Goal: Transaction & Acquisition: Purchase product/service

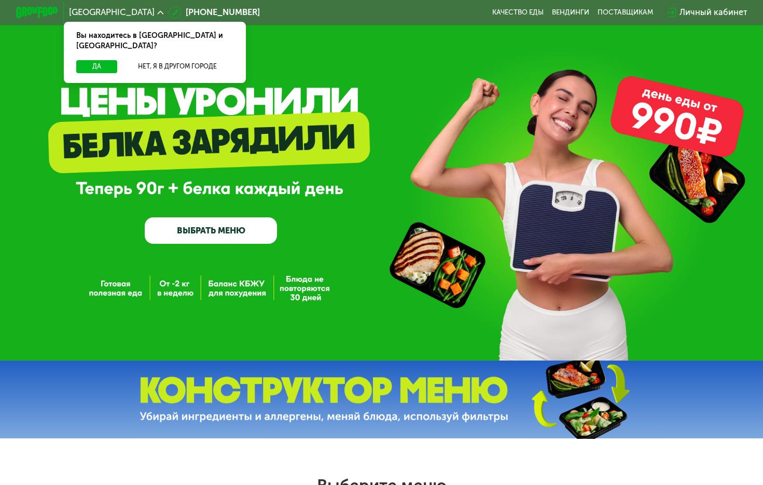
click at [203, 223] on link "ВЫБРАТЬ МЕНЮ" at bounding box center [211, 230] width 132 height 26
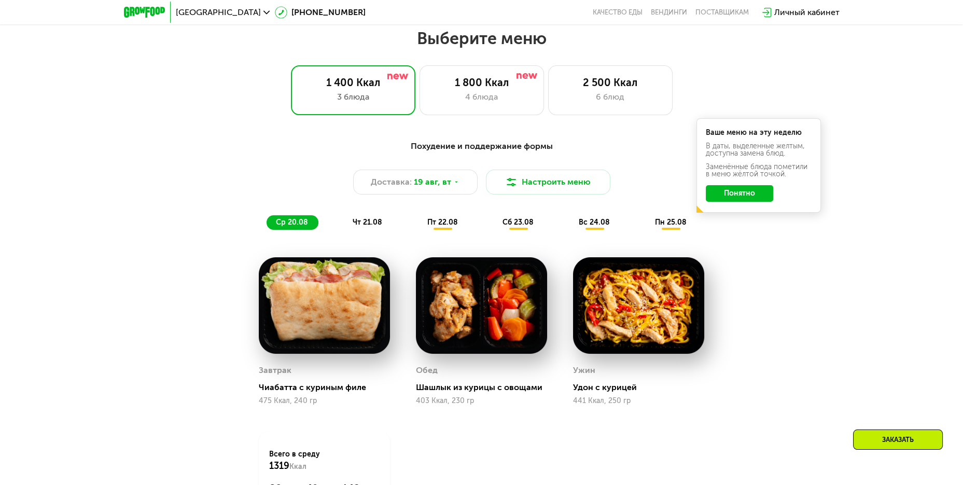
scroll to position [443, 0]
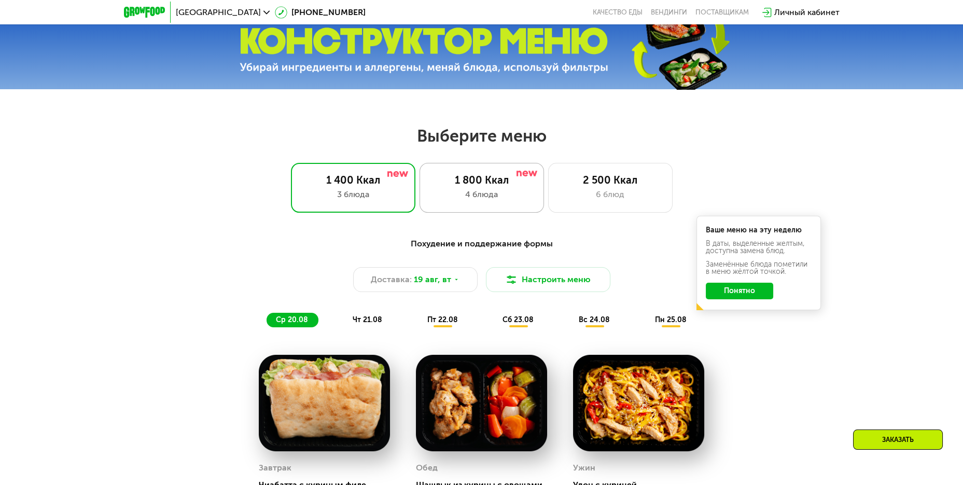
click at [498, 186] on div "1 800 Ккал" at bounding box center [481, 180] width 103 height 12
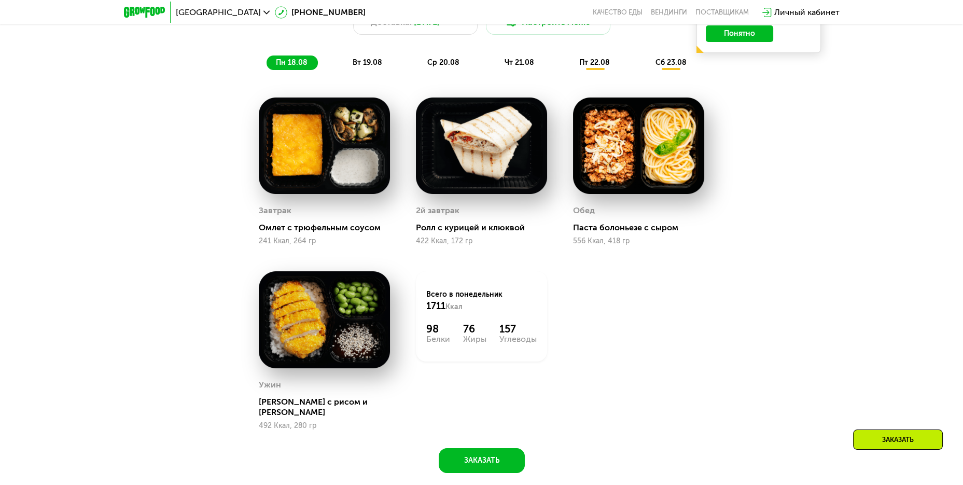
scroll to position [651, 0]
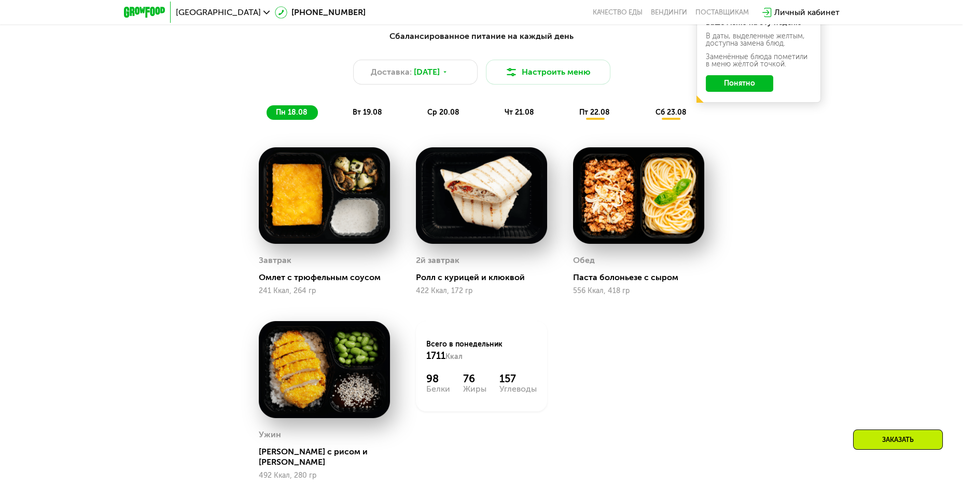
click at [364, 115] on span "вт 19.08" at bounding box center [368, 112] width 30 height 9
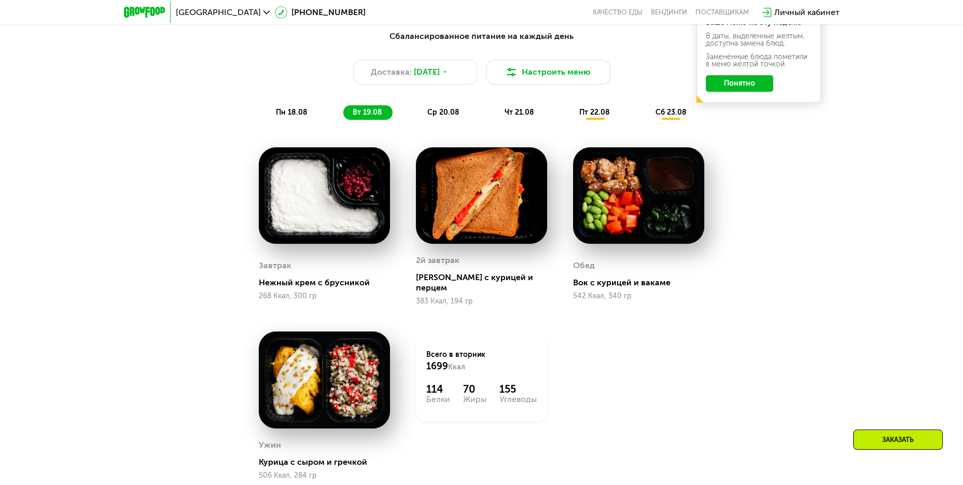
click at [440, 113] on span "ср 20.08" at bounding box center [443, 112] width 32 height 9
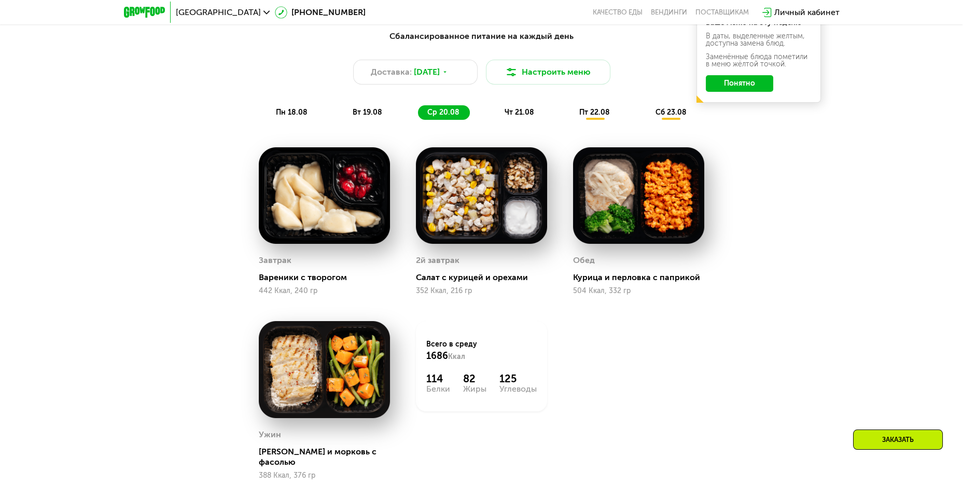
click at [525, 111] on span "чт 21.08" at bounding box center [519, 112] width 30 height 9
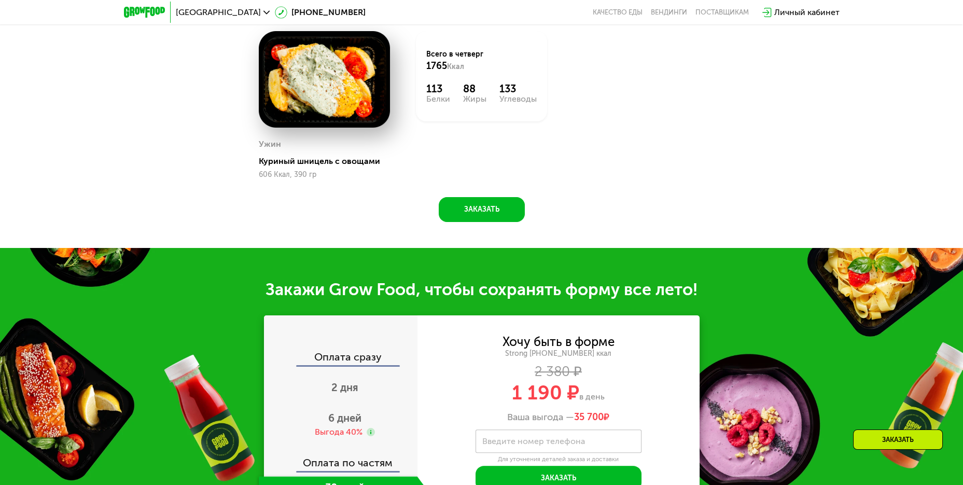
scroll to position [858, 0]
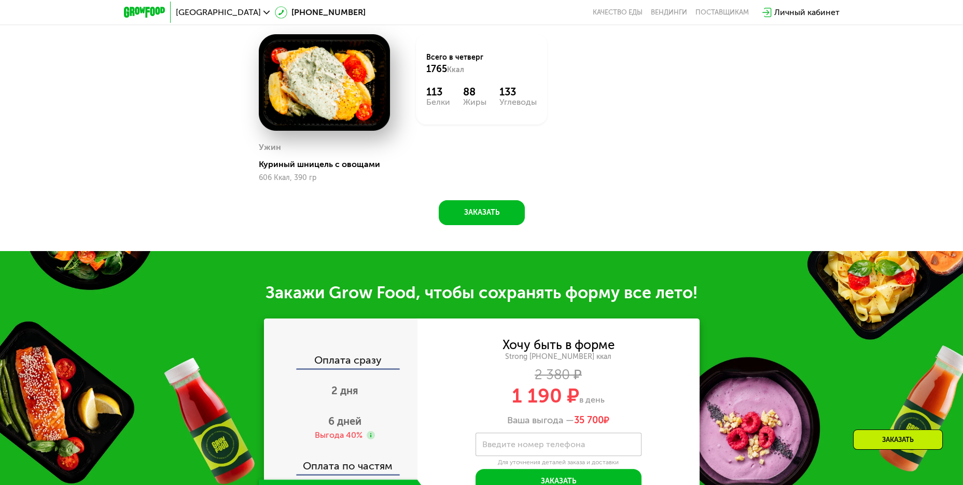
click at [502, 75] on div "Всего в четверг 1765 Ккал" at bounding box center [481, 63] width 110 height 23
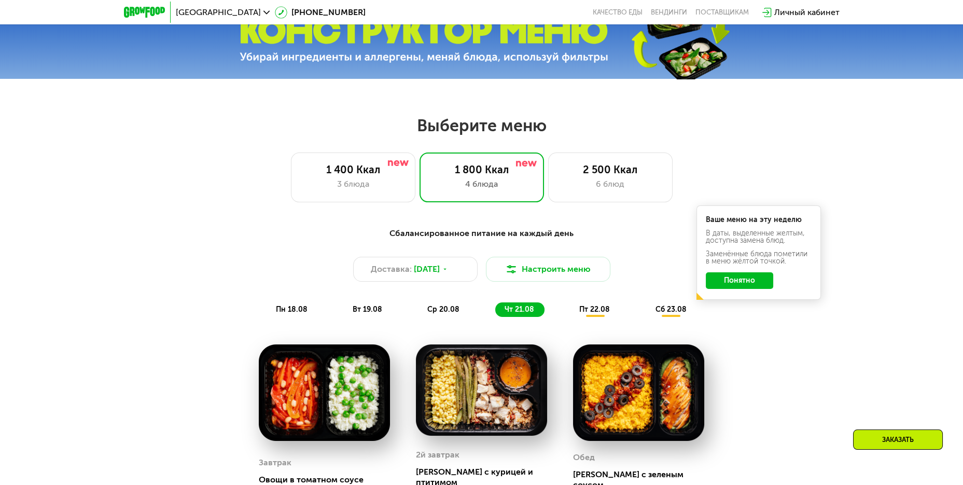
scroll to position [340, 0]
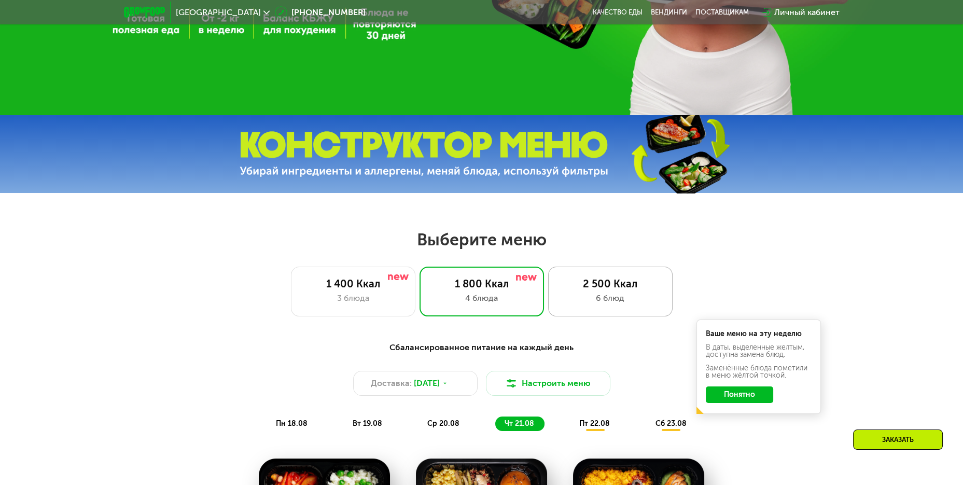
click at [644, 300] on div "6 блюд" at bounding box center [610, 298] width 103 height 12
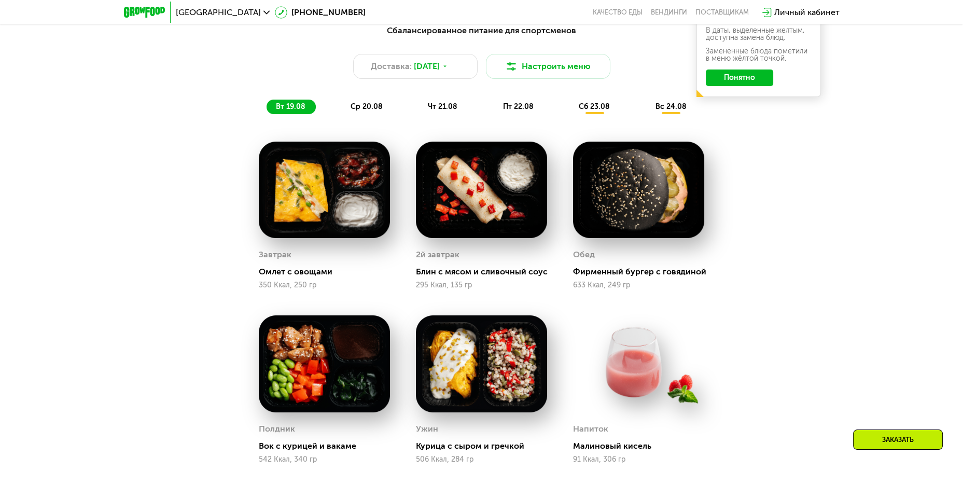
scroll to position [651, 0]
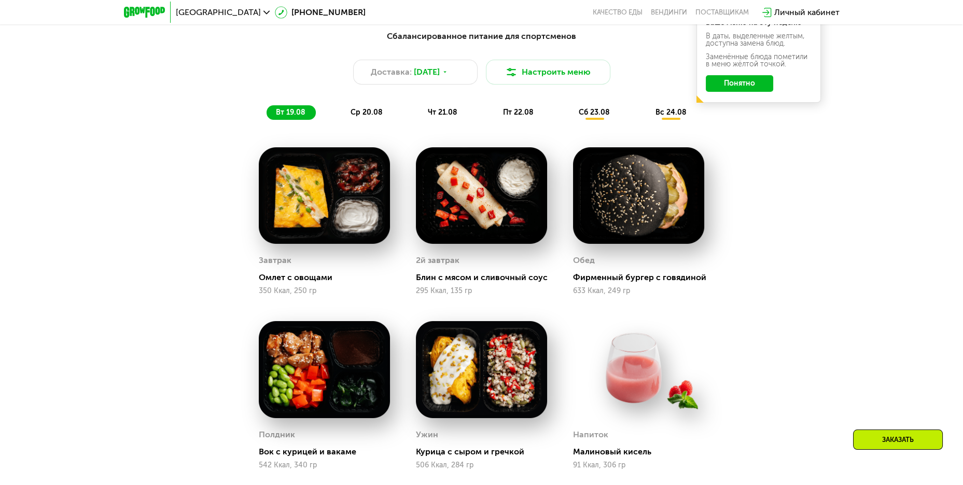
click at [374, 115] on span "ср 20.08" at bounding box center [366, 112] width 32 height 9
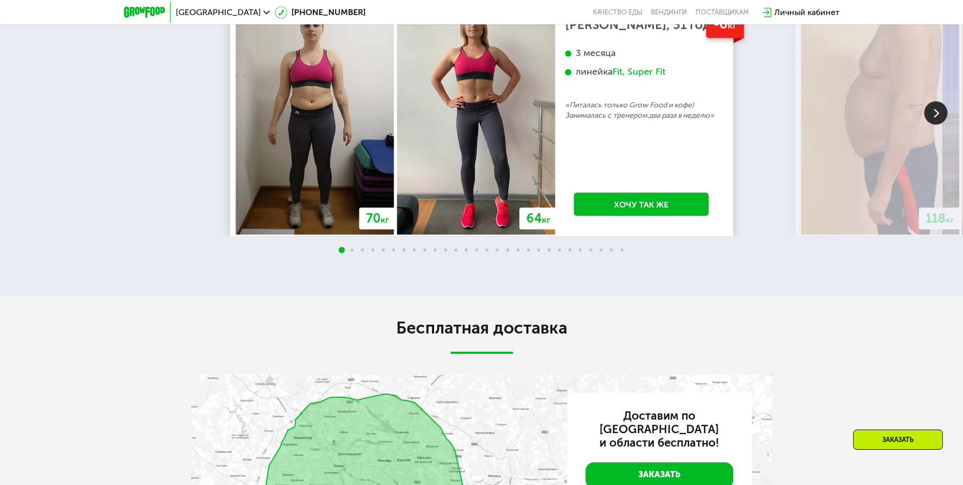
scroll to position [2051, 0]
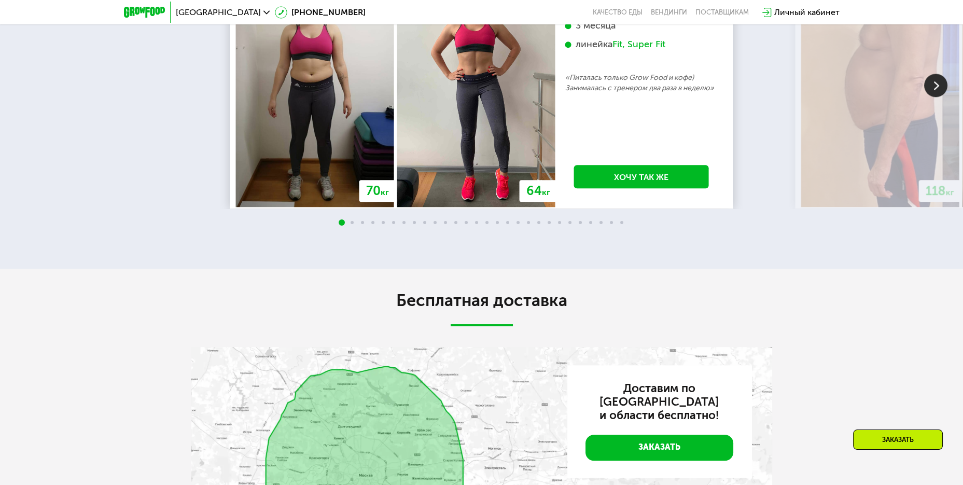
click at [762, 97] on img at bounding box center [935, 85] width 23 height 23
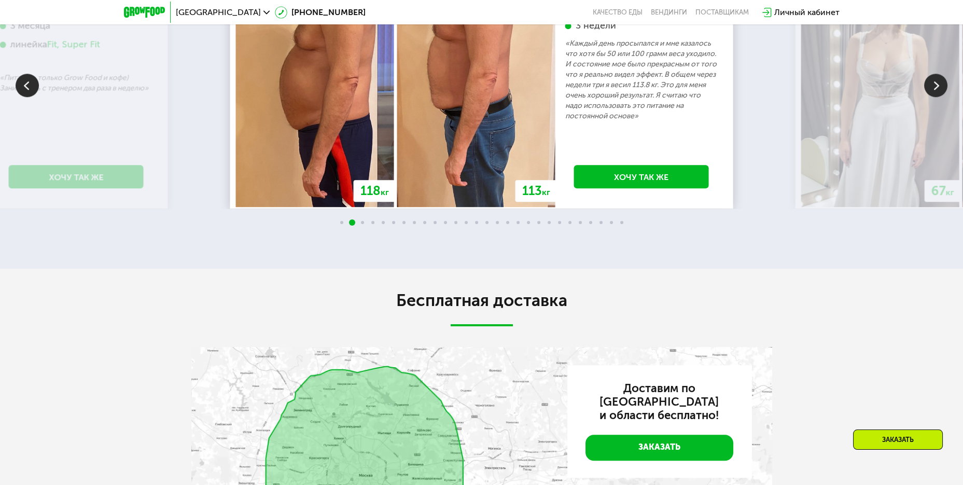
click at [762, 97] on img at bounding box center [935, 85] width 23 height 23
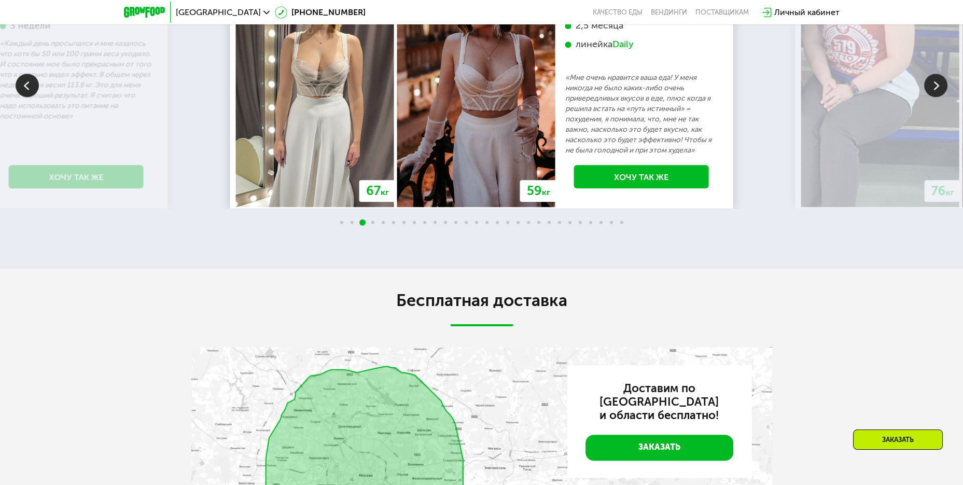
click at [762, 97] on img at bounding box center [935, 85] width 23 height 23
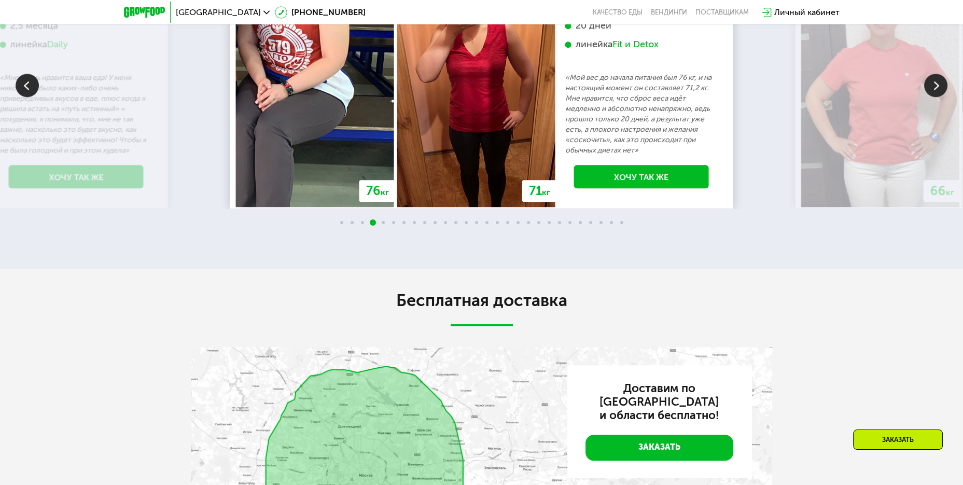
click at [762, 97] on img at bounding box center [935, 85] width 23 height 23
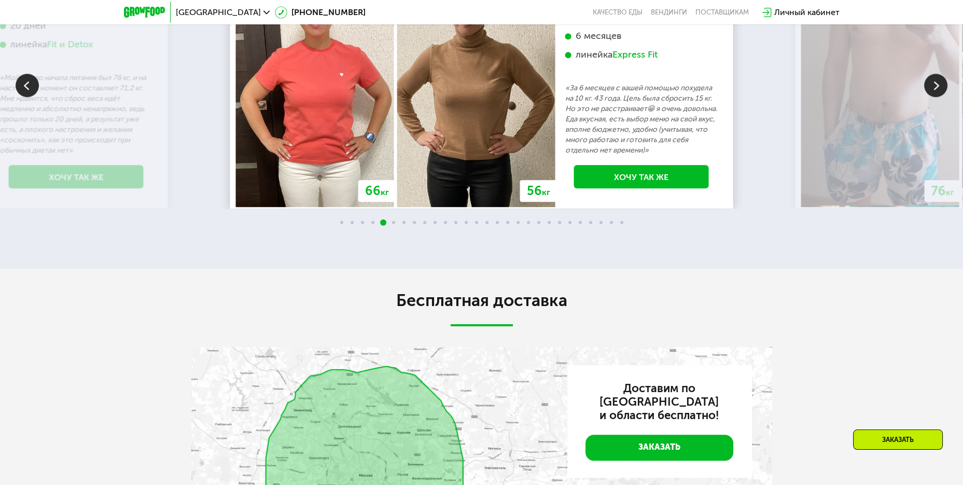
click at [762, 97] on img at bounding box center [935, 85] width 23 height 23
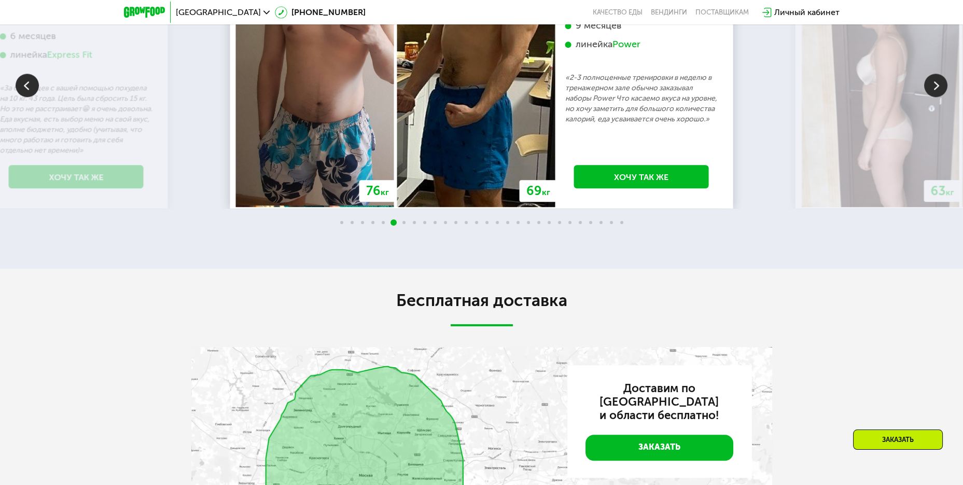
click at [762, 97] on img at bounding box center [935, 85] width 23 height 23
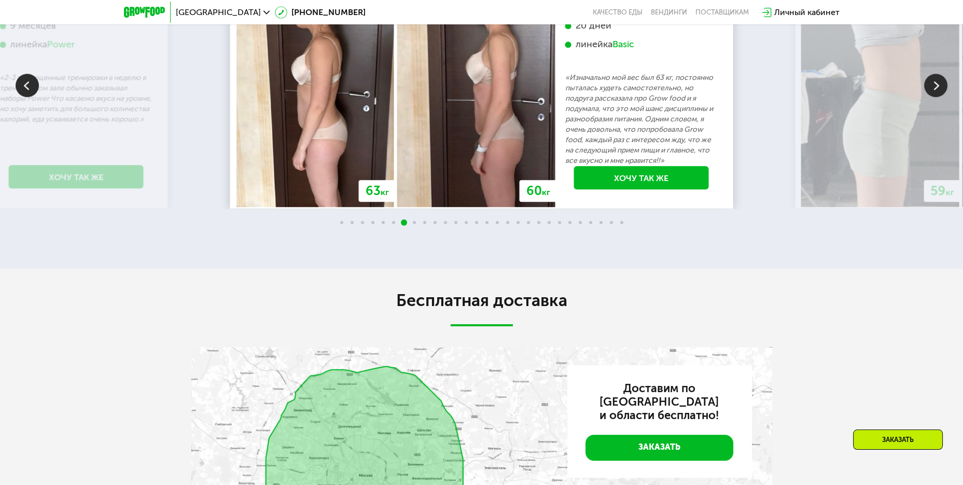
click at [762, 97] on img at bounding box center [935, 85] width 23 height 23
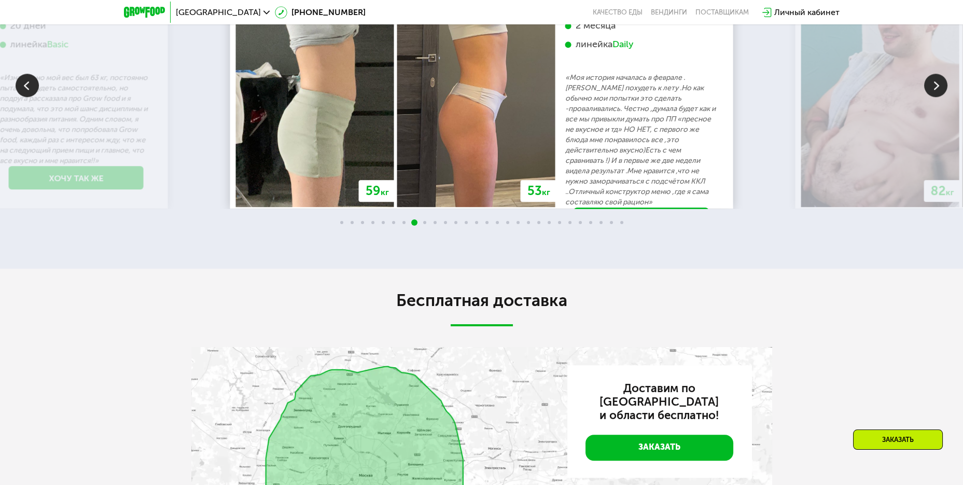
click at [762, 97] on img at bounding box center [935, 85] width 23 height 23
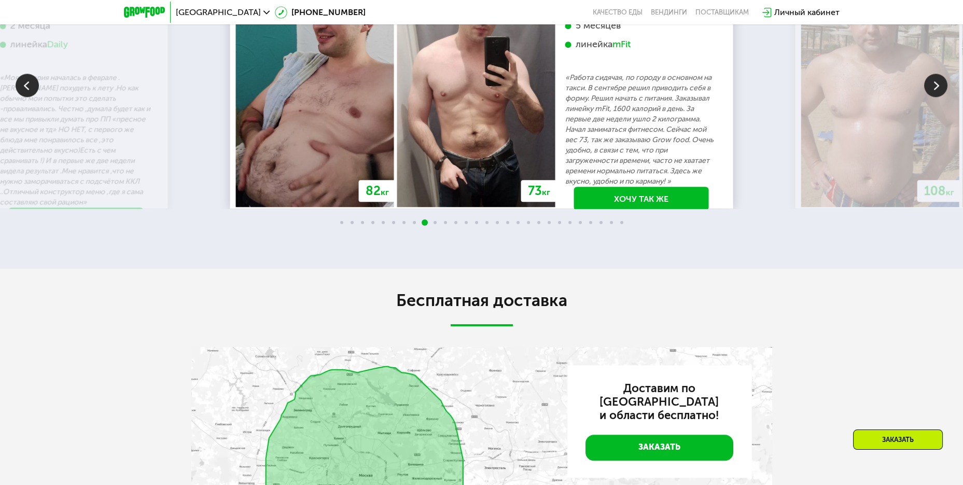
click at [762, 97] on img at bounding box center [935, 85] width 23 height 23
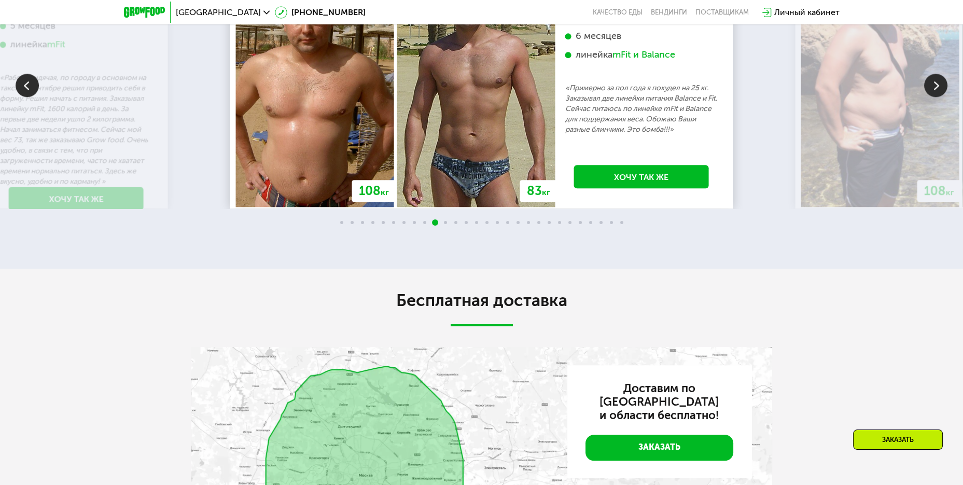
click at [27, 97] on img at bounding box center [27, 85] width 23 height 23
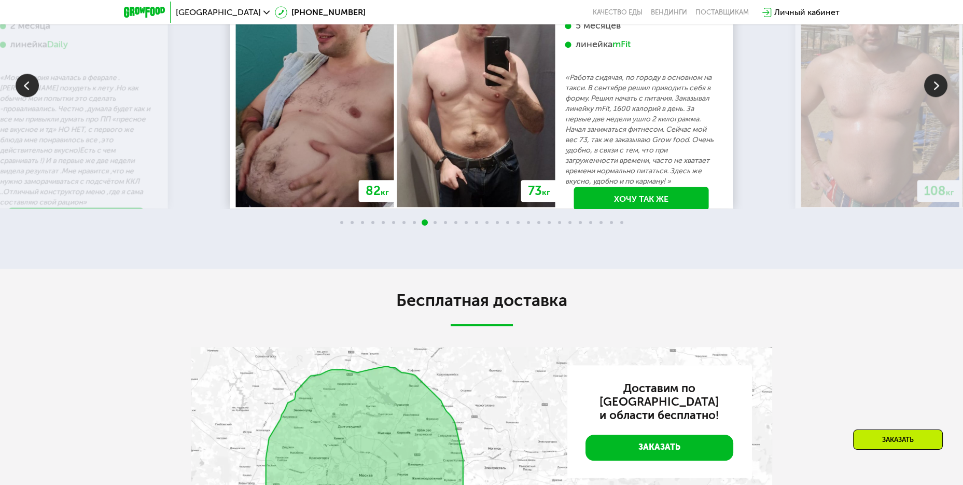
click at [762, 97] on img at bounding box center [935, 85] width 23 height 23
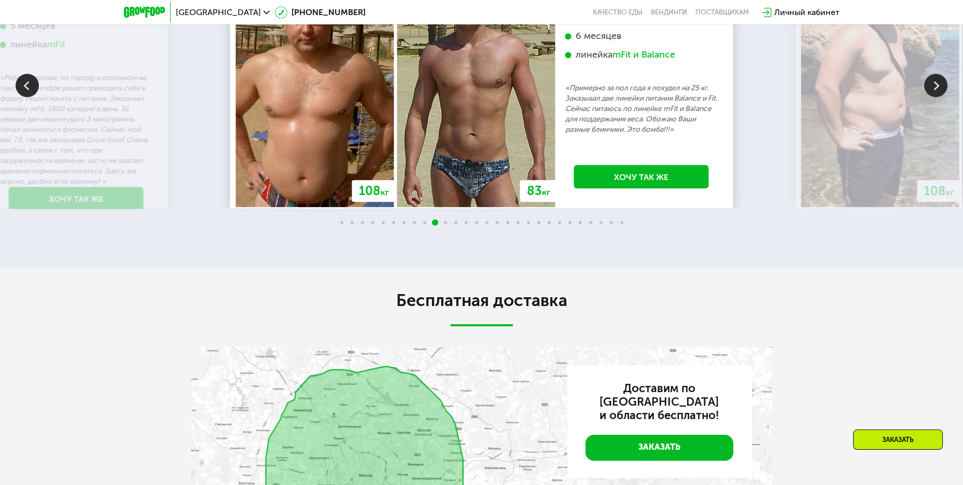
click at [762, 97] on img at bounding box center [935, 85] width 23 height 23
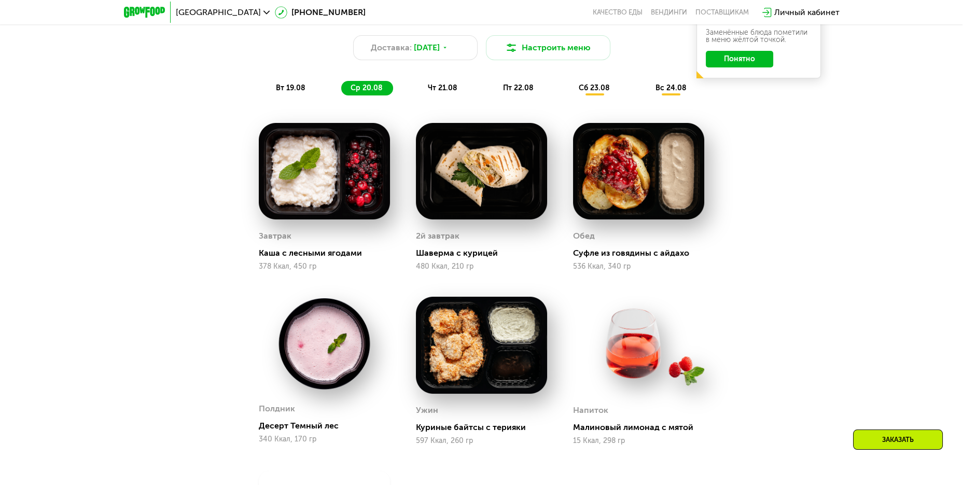
scroll to position [547, 0]
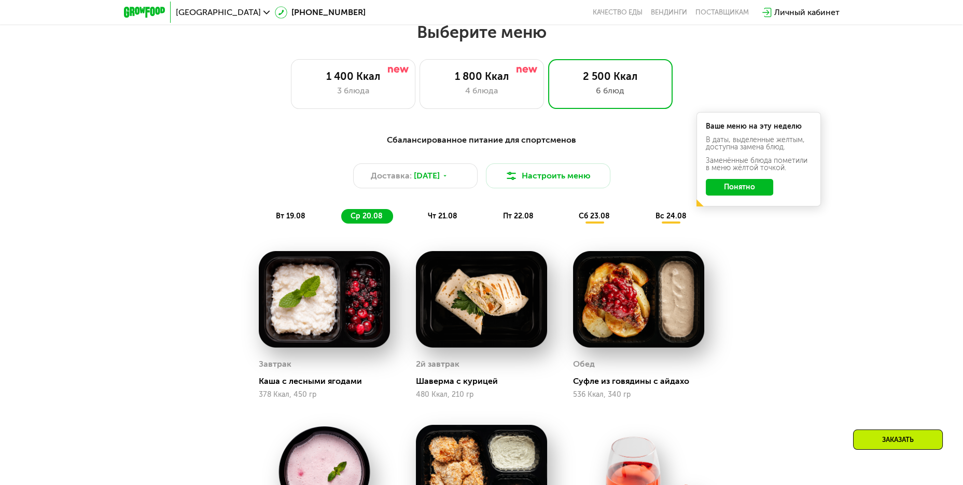
click at [625, 331] on img at bounding box center [638, 299] width 131 height 97
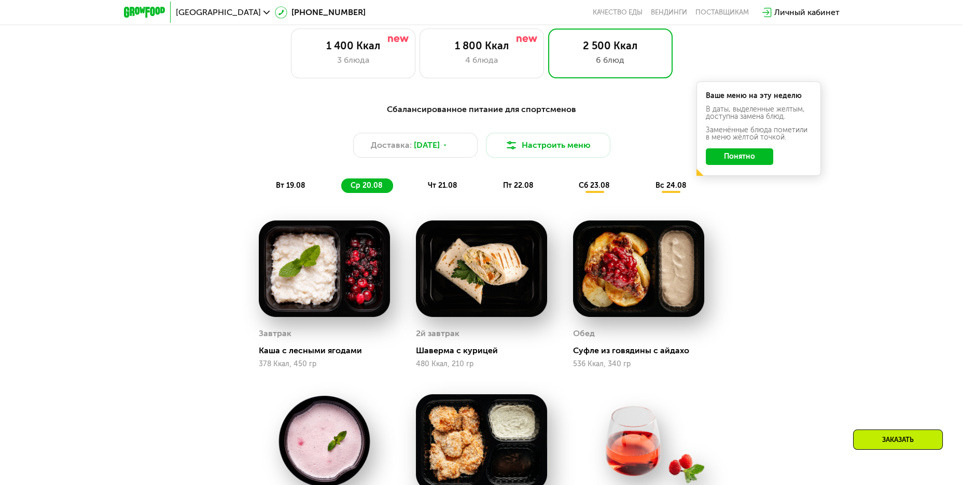
scroll to position [599, 0]
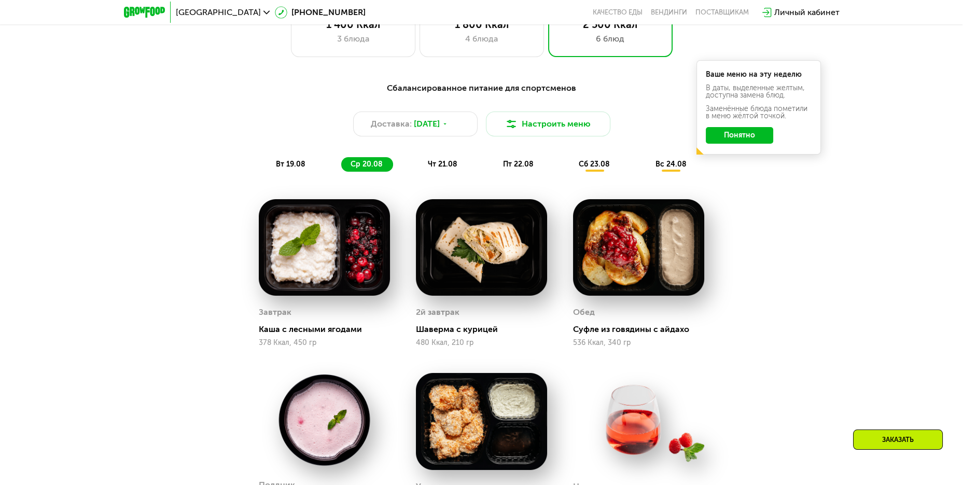
click at [656, 330] on div "Суфле из говядины с айдахо" at bounding box center [642, 329] width 139 height 10
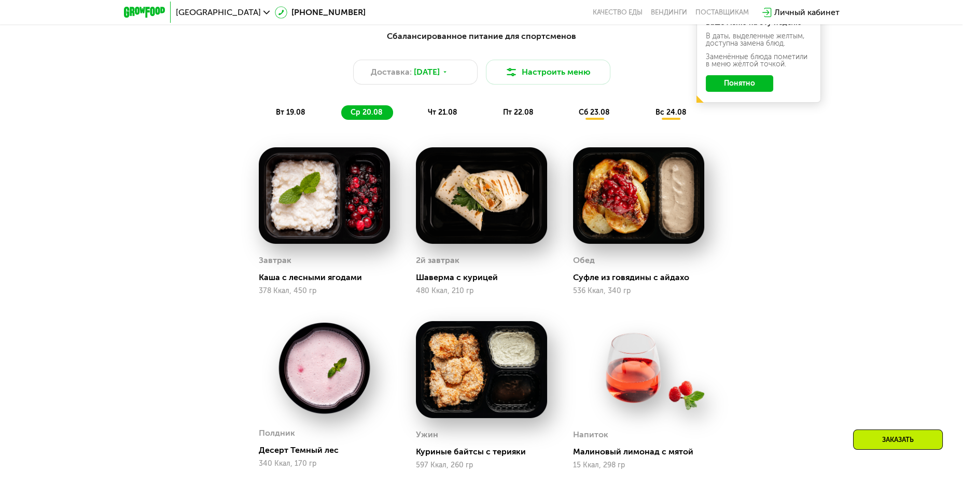
click at [520, 377] on img at bounding box center [481, 369] width 131 height 97
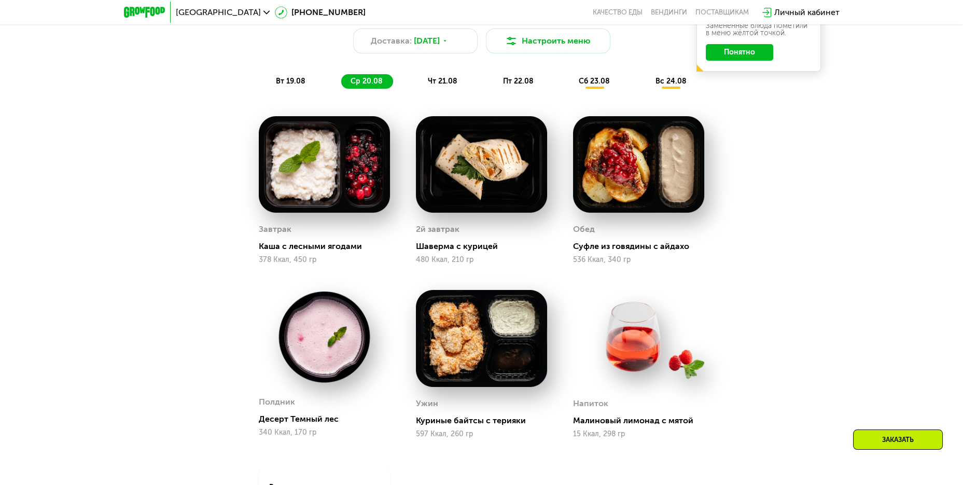
scroll to position [703, 0]
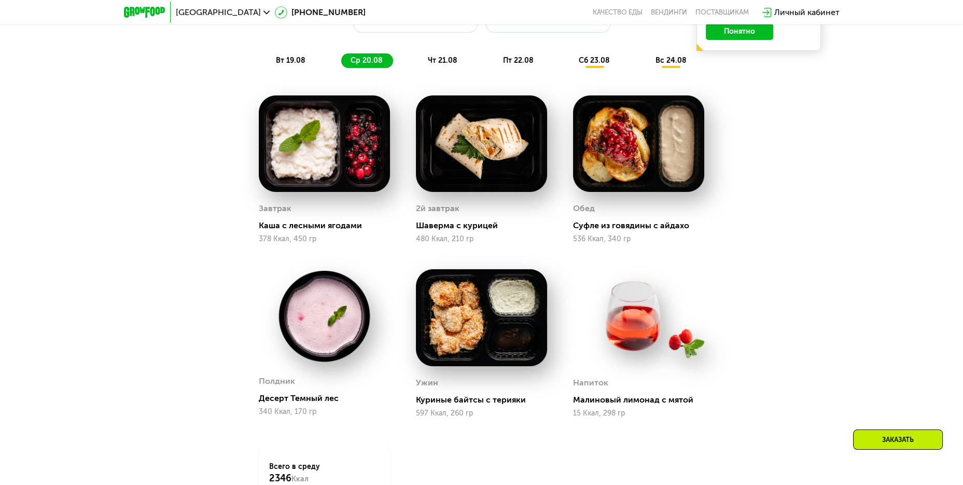
click at [478, 405] on div "Куриные байтсы с терияки" at bounding box center [485, 400] width 139 height 10
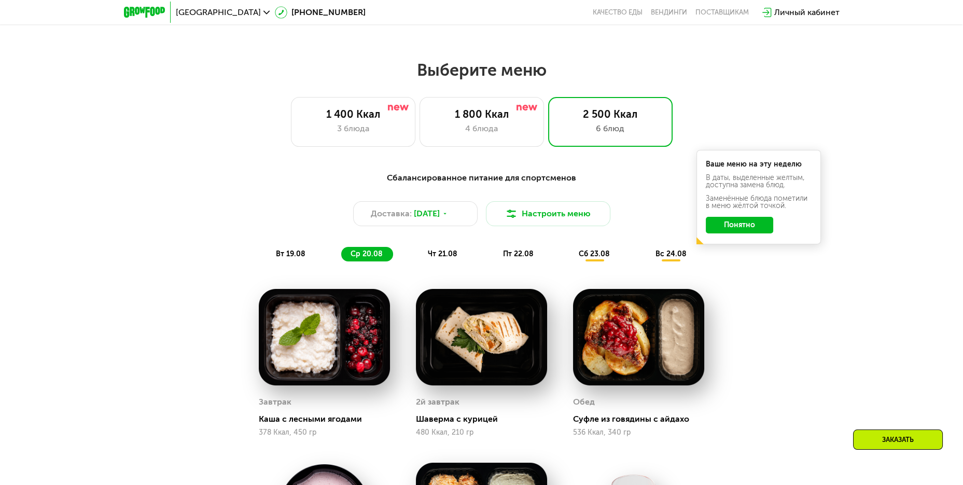
scroll to position [495, 0]
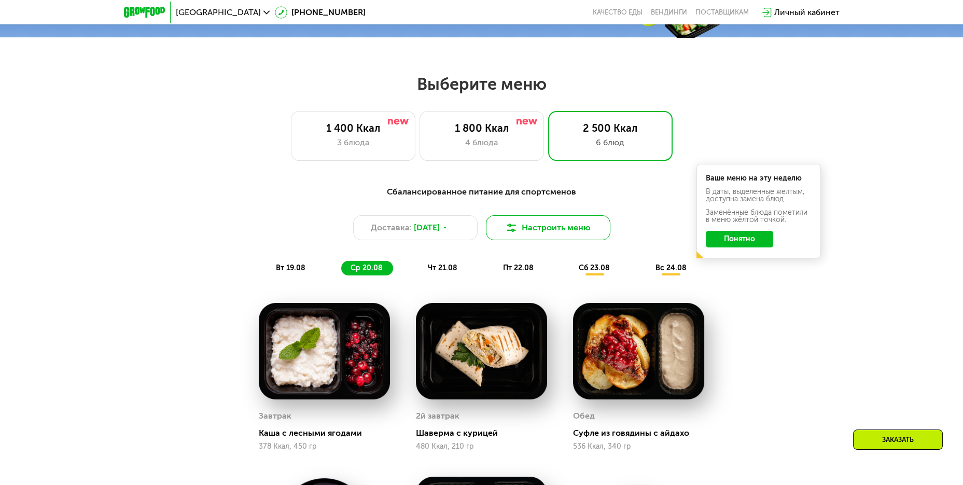
click at [557, 237] on button "Настроить меню" at bounding box center [548, 227] width 124 height 25
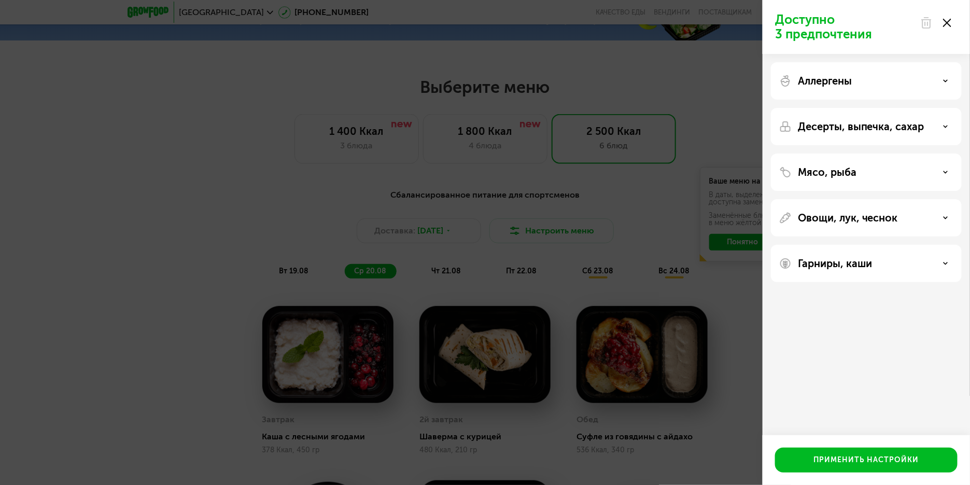
click at [762, 171] on div "Мясо, рыба" at bounding box center [866, 172] width 174 height 12
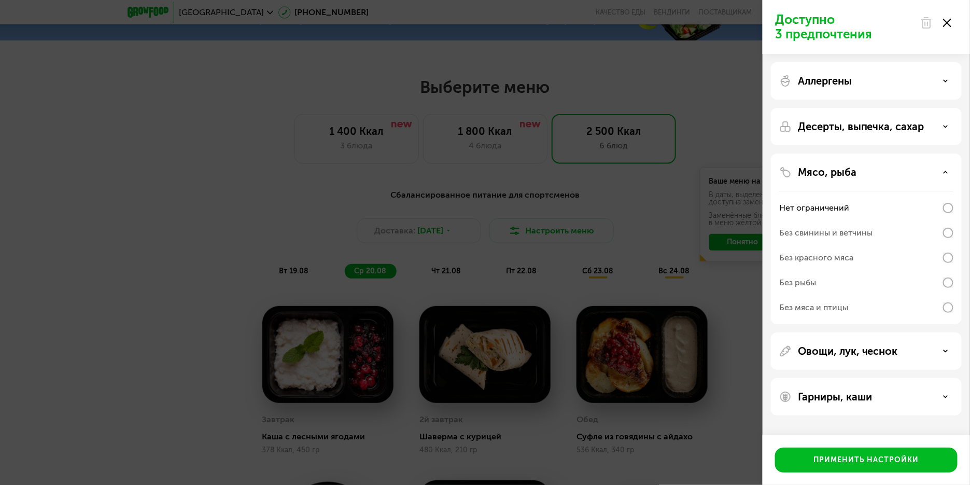
click at [754, 311] on div "Доступно 3 предпочтения Аллергены Десерты, выпечка, сахар Мясо, рыба Нет ограни…" at bounding box center [485, 242] width 970 height 485
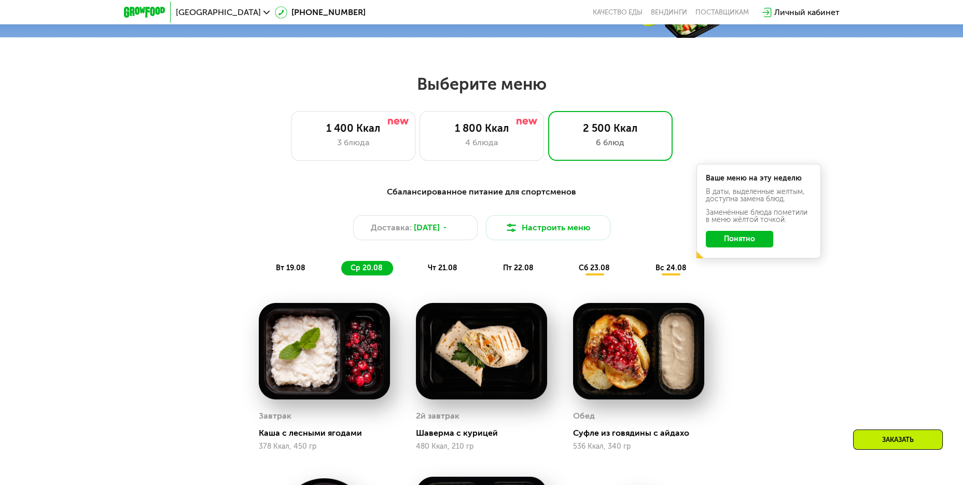
click at [450, 271] on span "чт 21.08" at bounding box center [443, 267] width 30 height 9
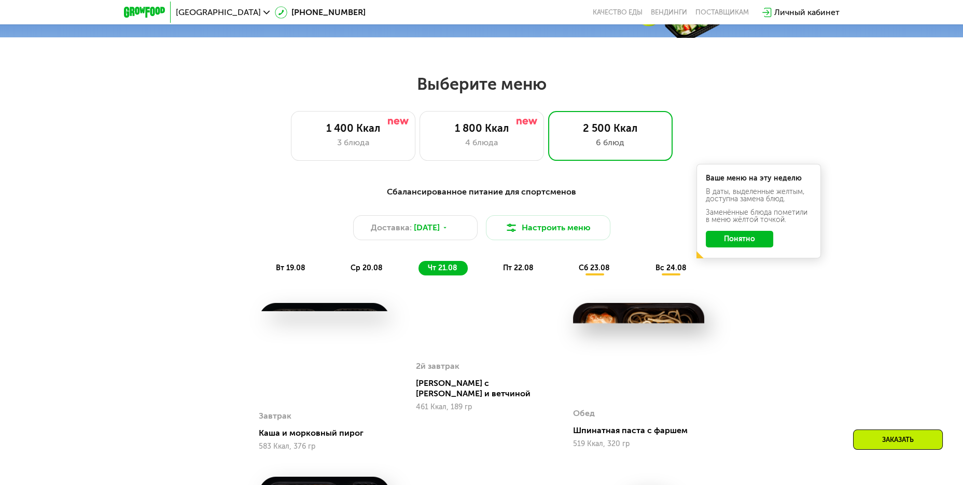
click at [594, 272] on span "сб 23.08" at bounding box center [594, 267] width 31 height 9
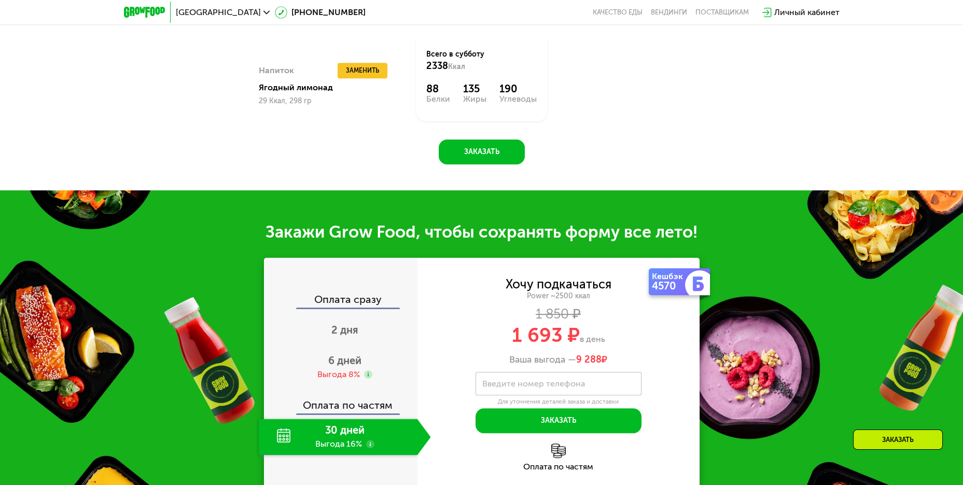
scroll to position [1273, 0]
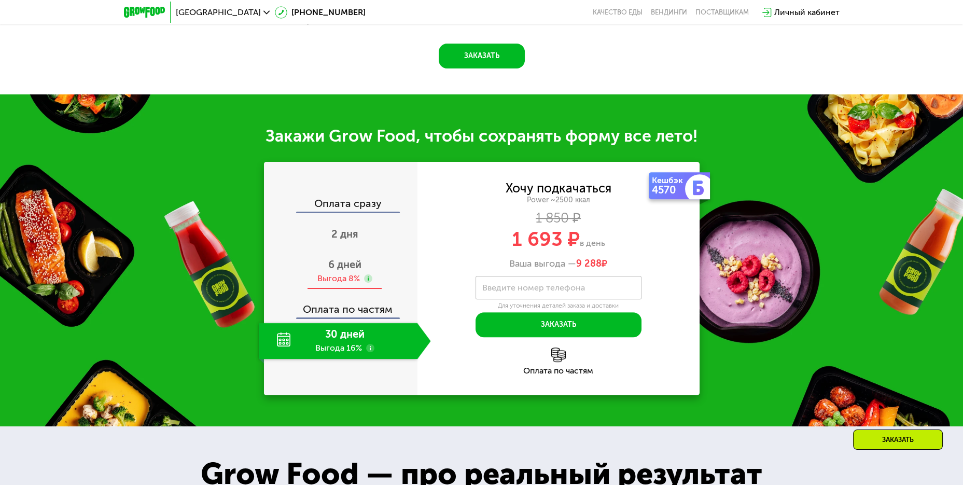
click at [336, 280] on div "Выгода 8%" at bounding box center [338, 278] width 43 height 11
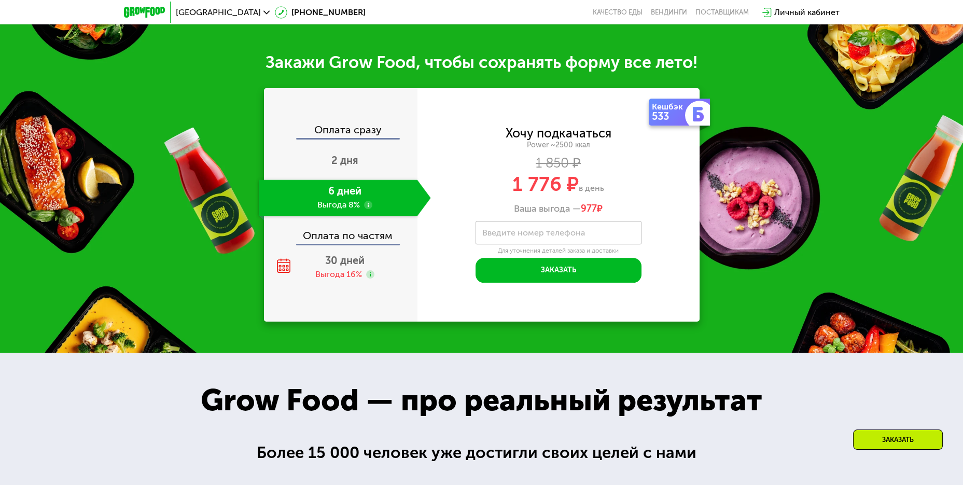
scroll to position [1325, 0]
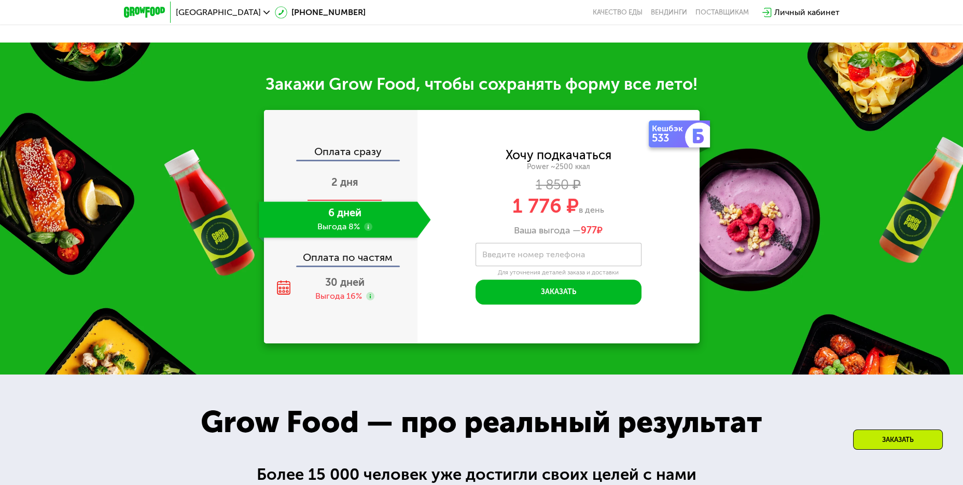
click at [331, 184] on span "2 дня" at bounding box center [344, 182] width 27 height 12
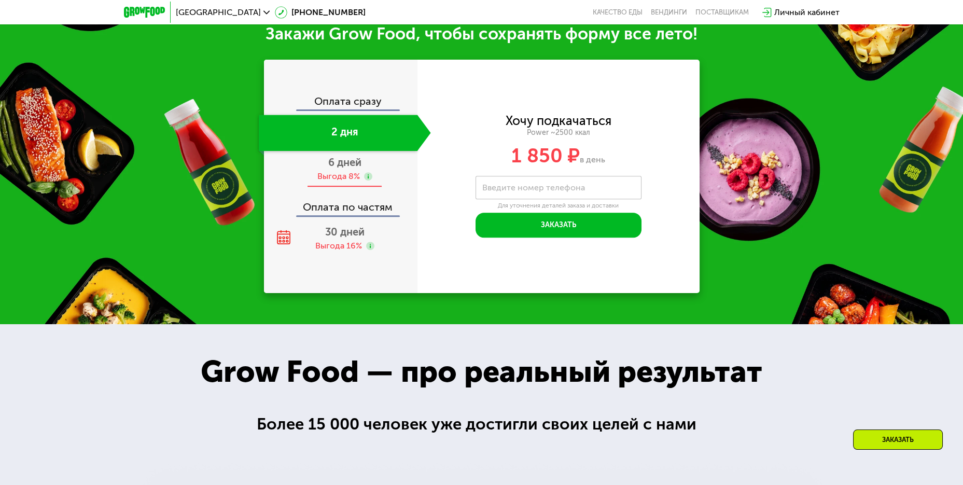
scroll to position [1262, 0]
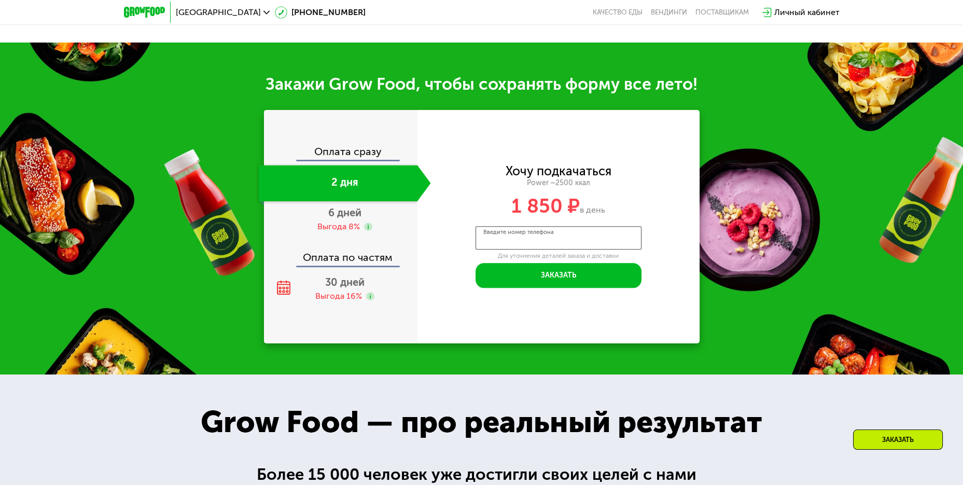
click at [586, 246] on input "Введите номер телефона" at bounding box center [558, 237] width 166 height 23
type input "**********"
click at [558, 285] on button "Заказать" at bounding box center [558, 275] width 166 height 25
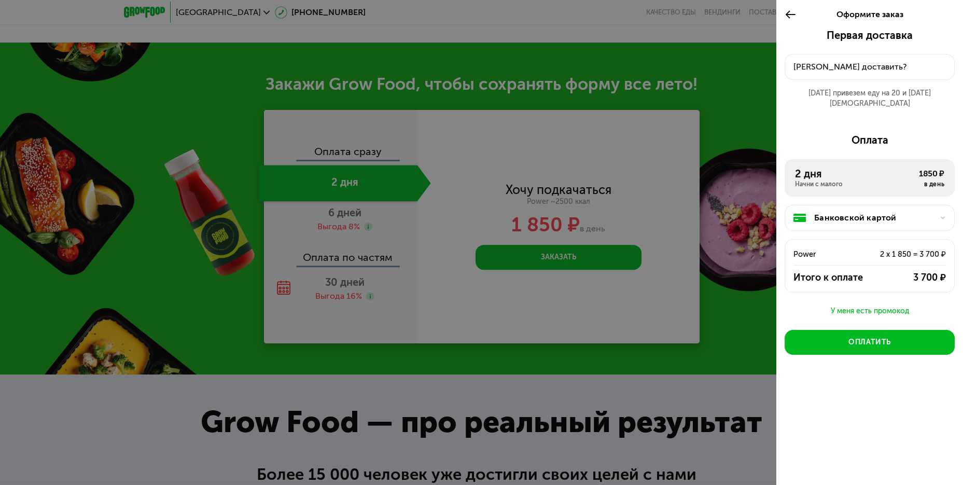
click at [723, 294] on div at bounding box center [481, 242] width 963 height 485
click at [762, 19] on icon at bounding box center [790, 14] width 12 height 12
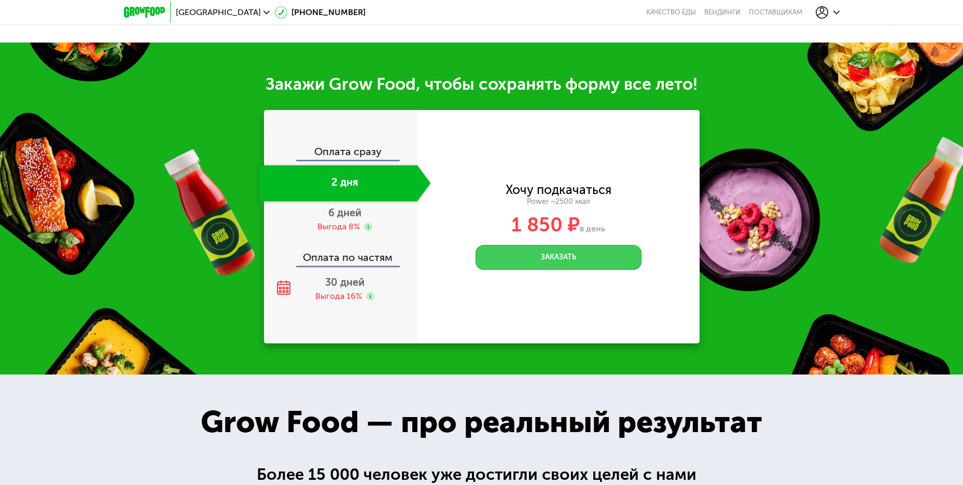
click at [549, 262] on button "Заказать" at bounding box center [558, 257] width 166 height 25
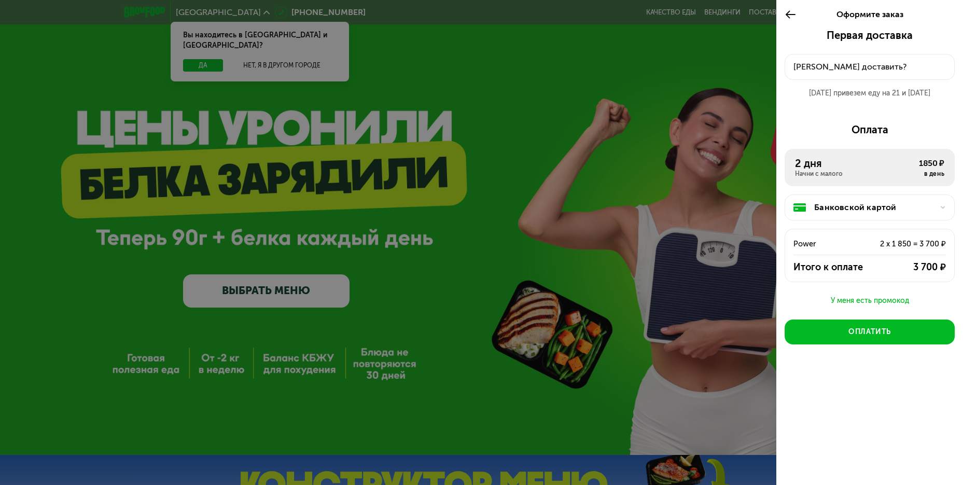
click at [691, 172] on div at bounding box center [481, 242] width 963 height 485
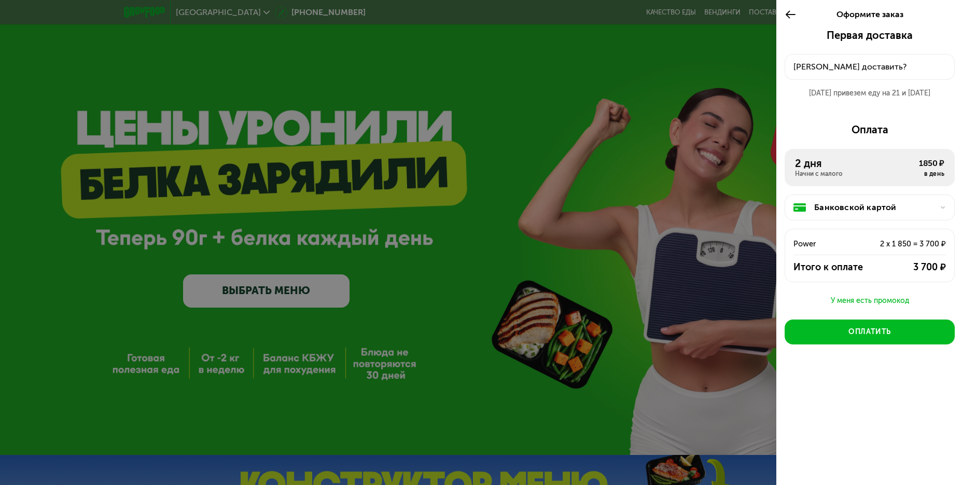
click at [789, 14] on use at bounding box center [790, 14] width 10 height 8
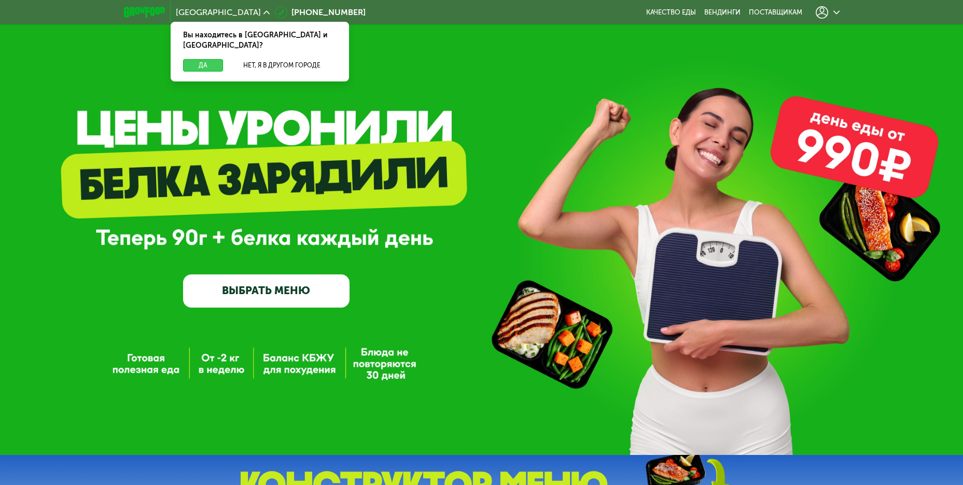
click at [195, 59] on button "Да" at bounding box center [203, 65] width 40 height 12
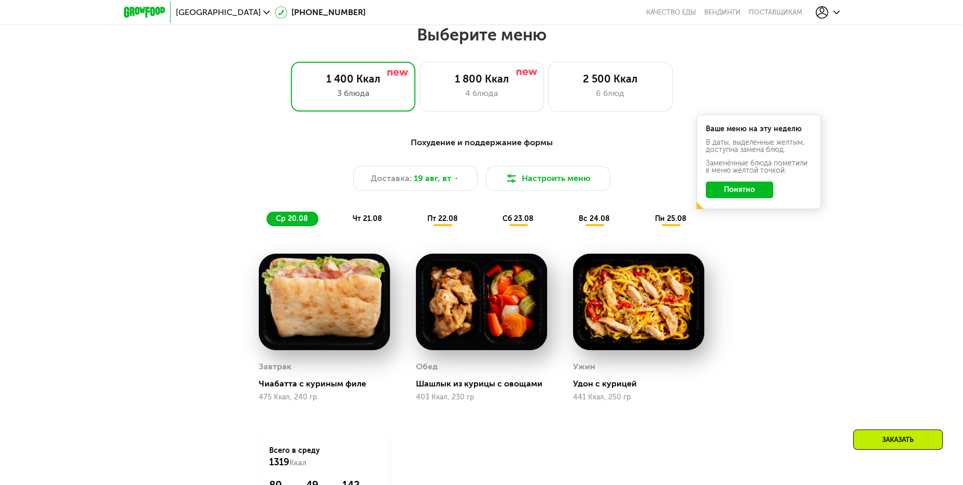
scroll to position [518, 0]
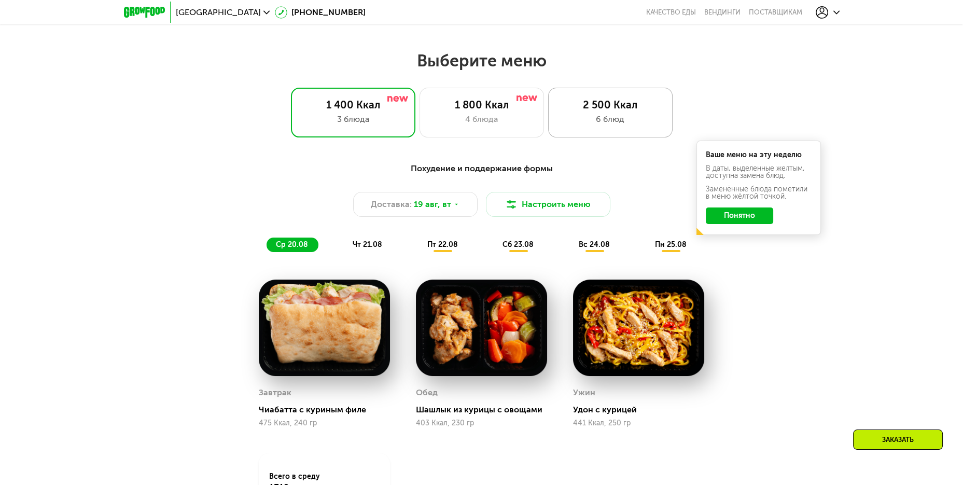
click at [595, 129] on div "2 500 Ккал 6 блюд" at bounding box center [610, 113] width 124 height 50
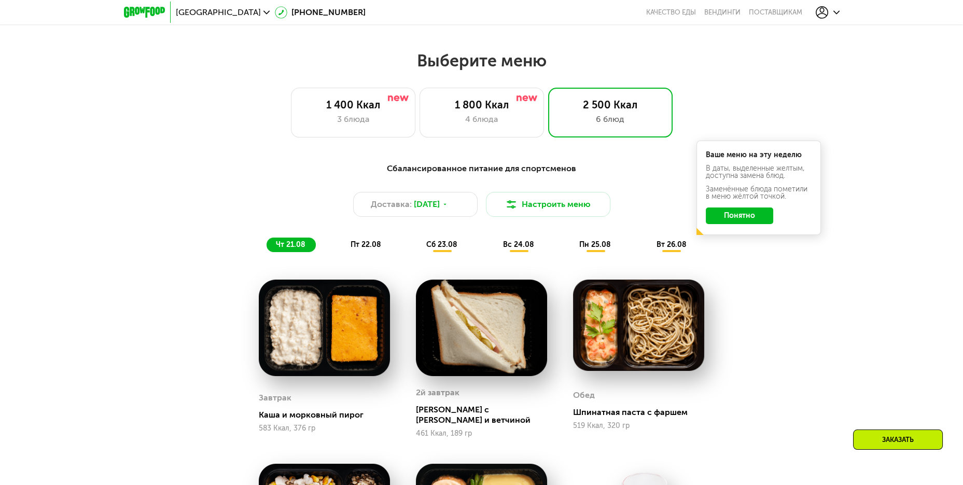
scroll to position [570, 0]
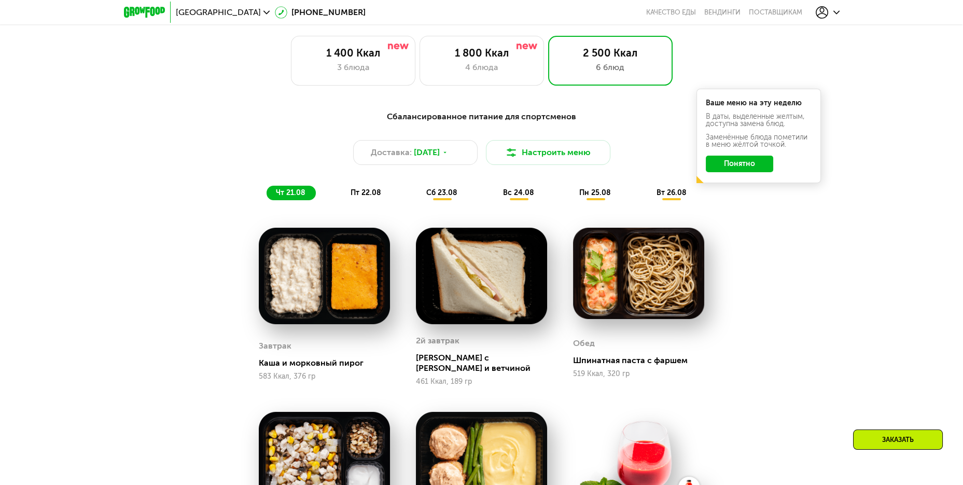
click at [365, 197] on span "пт 22.08" at bounding box center [365, 192] width 31 height 9
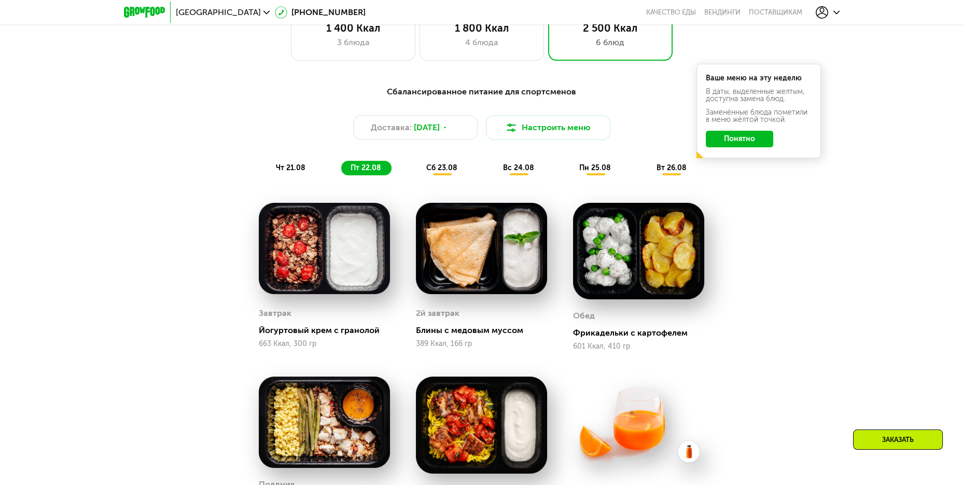
scroll to position [622, 0]
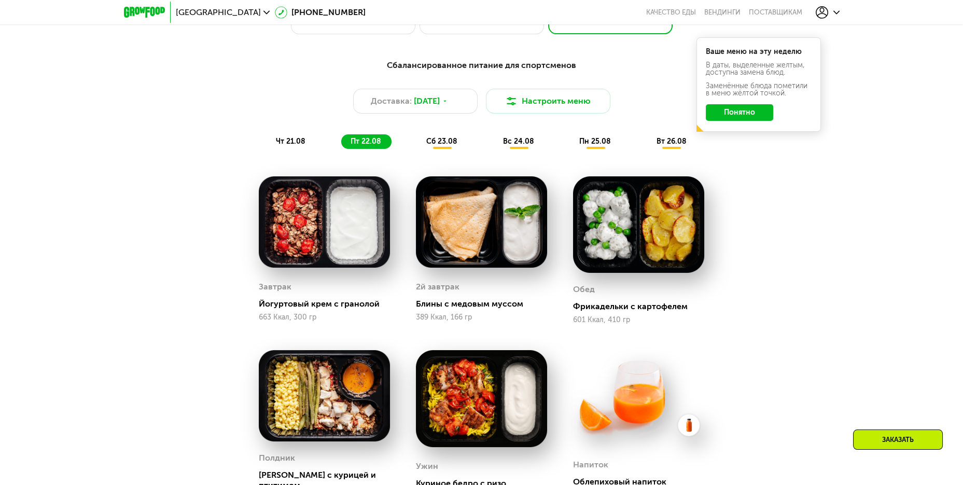
click at [440, 146] on span "сб 23.08" at bounding box center [441, 141] width 31 height 9
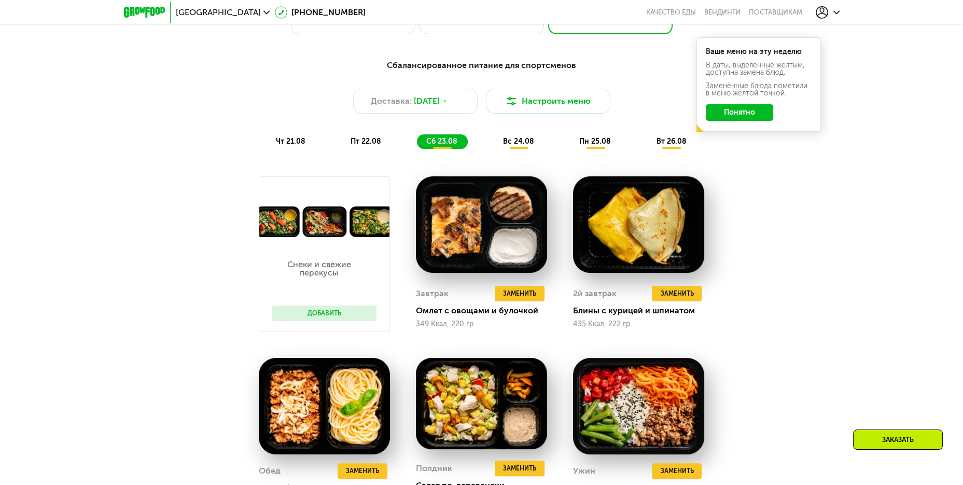
click at [570, 149] on div "вс 24.08" at bounding box center [595, 141] width 51 height 15
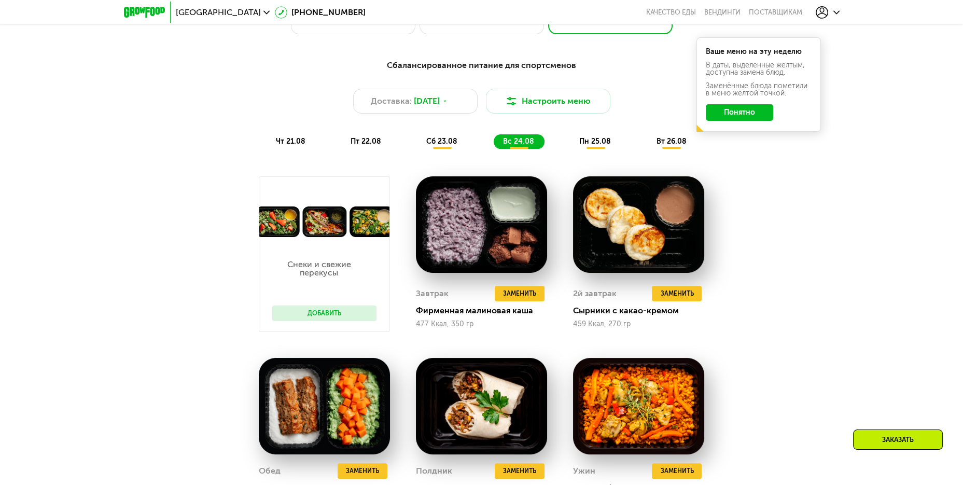
click at [597, 143] on span "пн 25.08" at bounding box center [595, 141] width 32 height 9
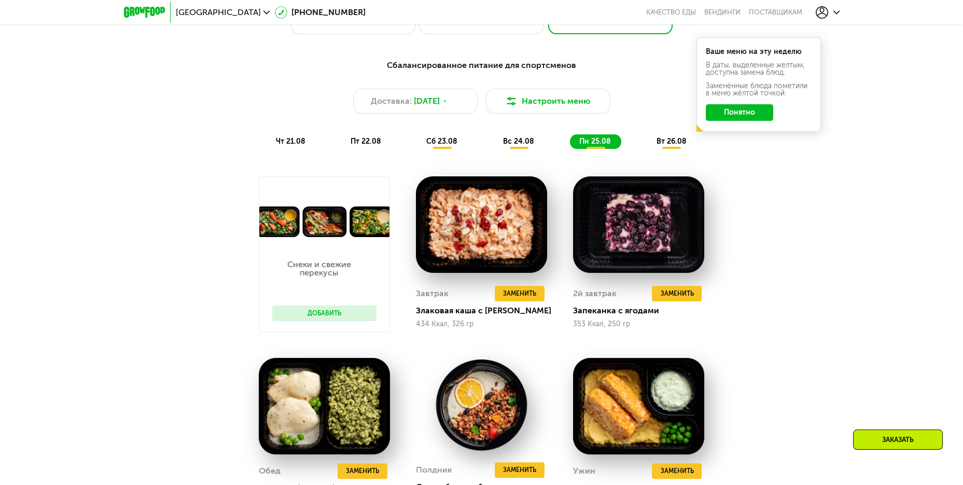
click at [661, 151] on div "Сбалансированное питание для спортсменов Доставка: 18 авг, пн Настроить меню чт…" at bounding box center [482, 104] width 626 height 102
click at [663, 146] on span "вт 26.08" at bounding box center [671, 141] width 30 height 9
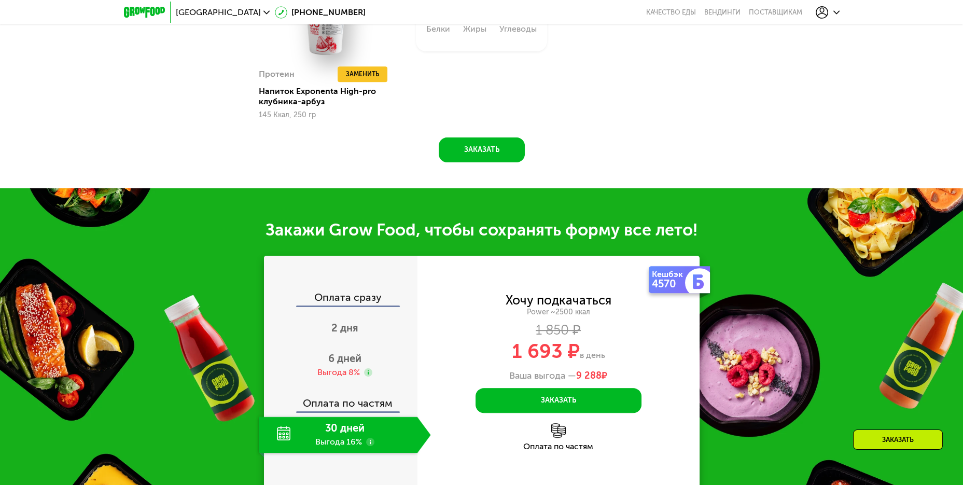
scroll to position [1296, 0]
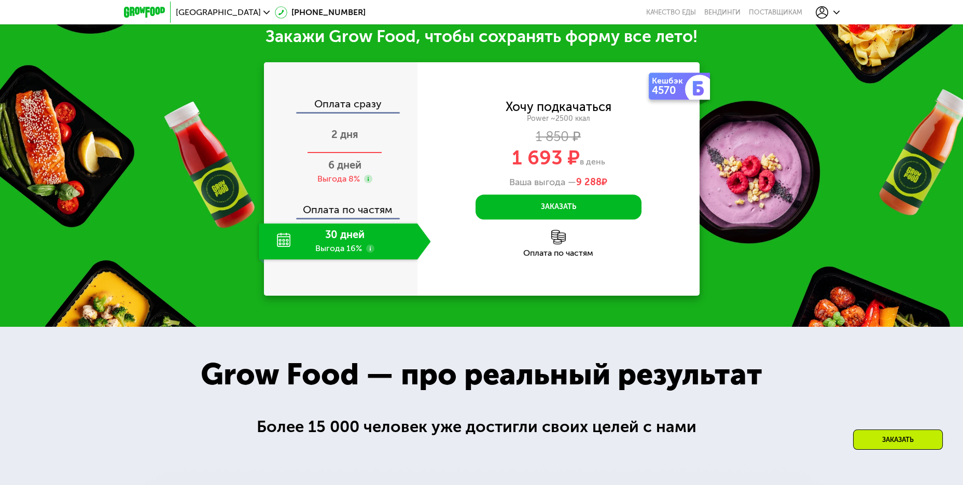
click at [349, 141] on span "2 дня" at bounding box center [344, 134] width 27 height 12
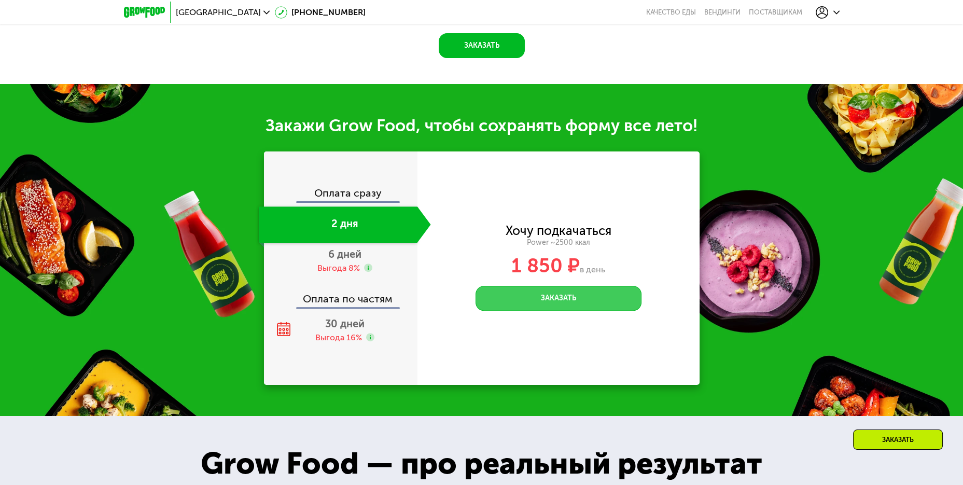
click at [582, 307] on button "Заказать" at bounding box center [558, 298] width 166 height 25
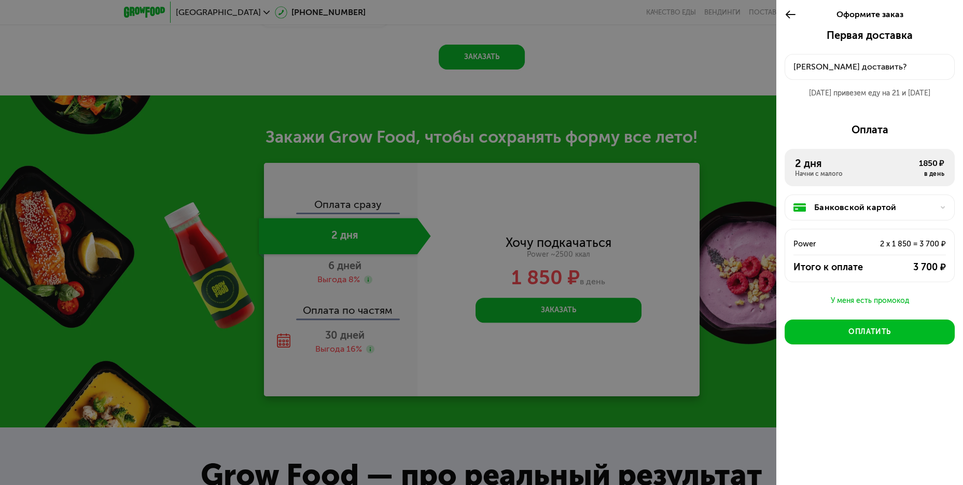
click at [877, 69] on div "Куда доставить?" at bounding box center [869, 67] width 152 height 12
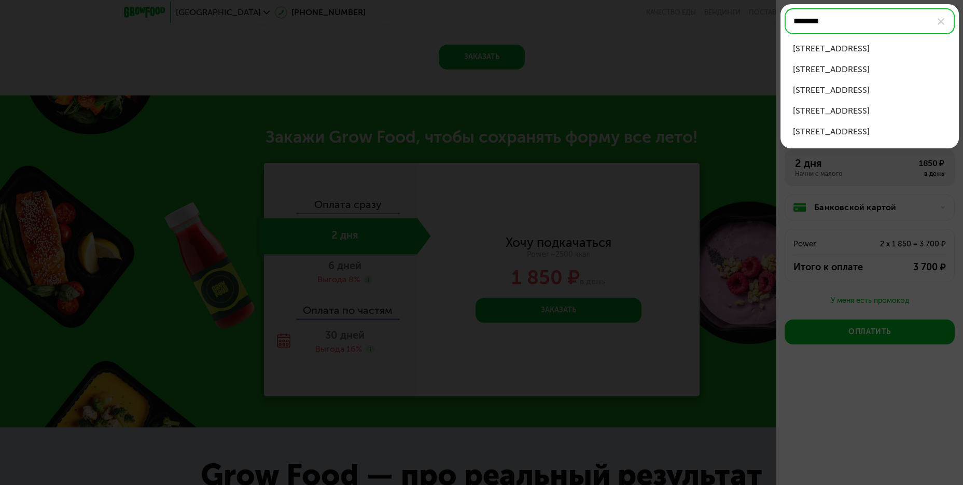
click at [838, 46] on div "ул Правды, д 5" at bounding box center [869, 49] width 153 height 12
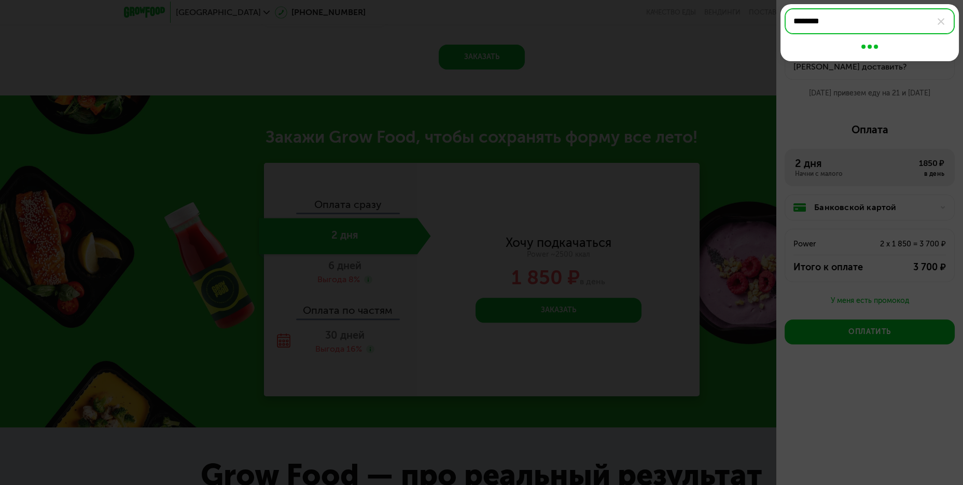
type input "**********"
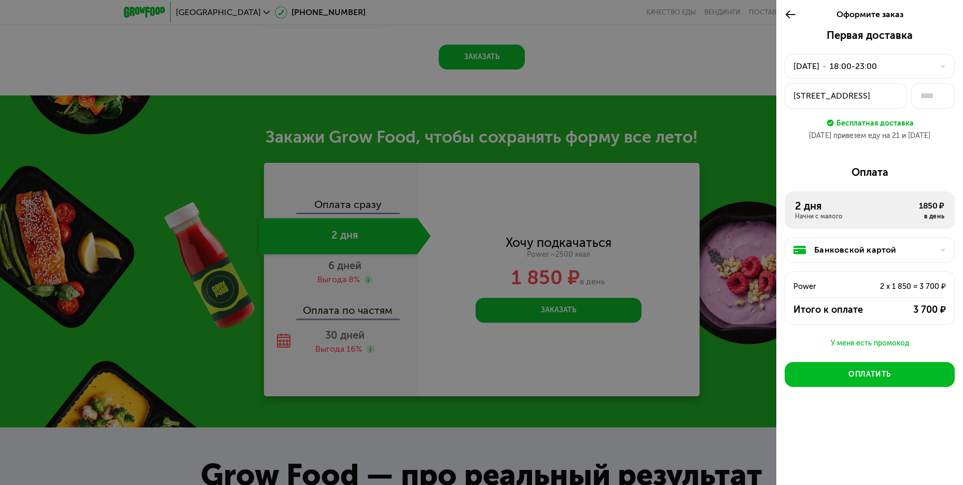
click at [877, 69] on div "18:00-23:00" at bounding box center [853, 66] width 47 height 12
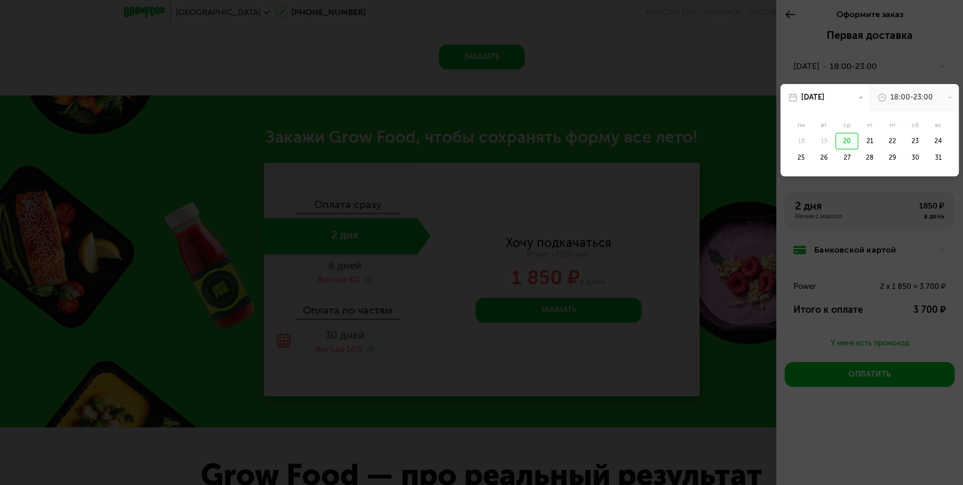
click at [835, 138] on div "19" at bounding box center [846, 141] width 23 height 17
click at [887, 51] on div at bounding box center [481, 242] width 963 height 485
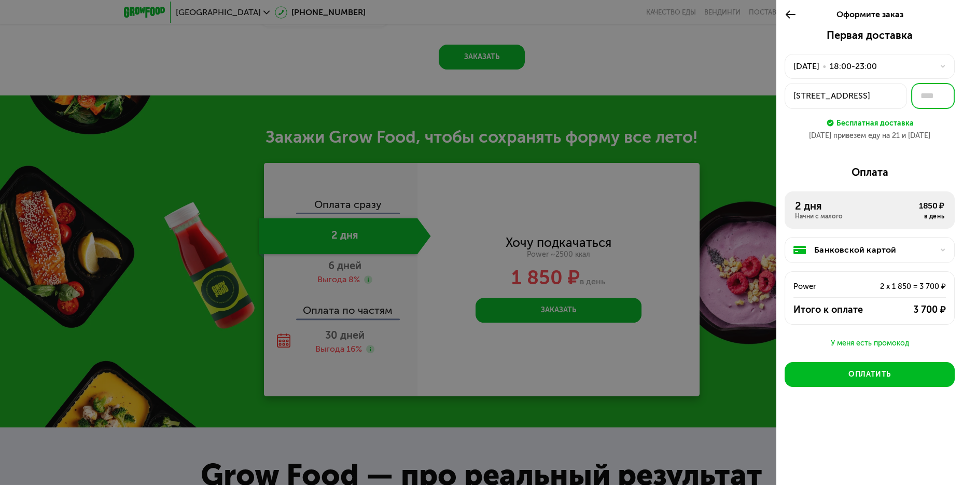
click at [937, 90] on input "text" at bounding box center [933, 96] width 44 height 26
click at [760, 276] on div at bounding box center [481, 242] width 963 height 485
click at [944, 94] on input "text" at bounding box center [933, 96] width 44 height 26
type input "**"
click at [947, 140] on div "Первая доставка 20 авг, ср • 18:00-23:00 ул Правды, 5 ** Бесплатная доставка 20…" at bounding box center [869, 89] width 170 height 120
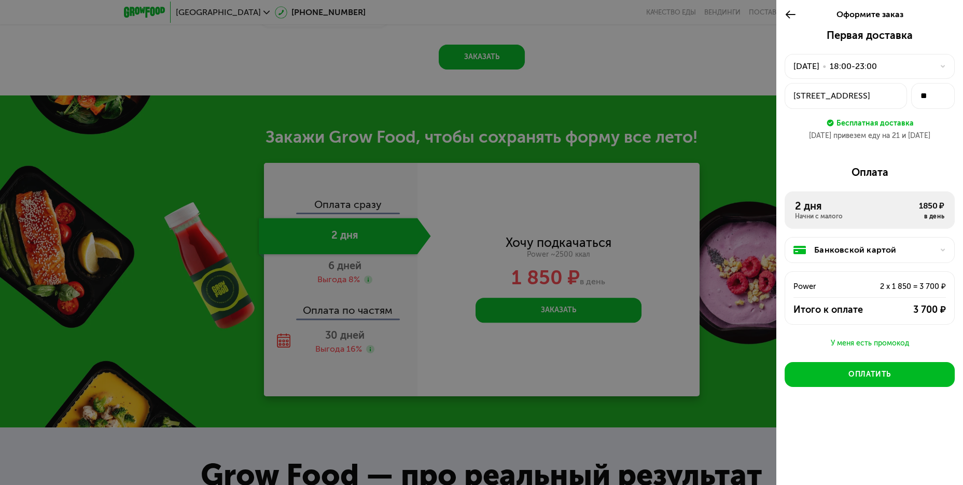
click at [892, 244] on div "Банковской картой" at bounding box center [873, 250] width 119 height 12
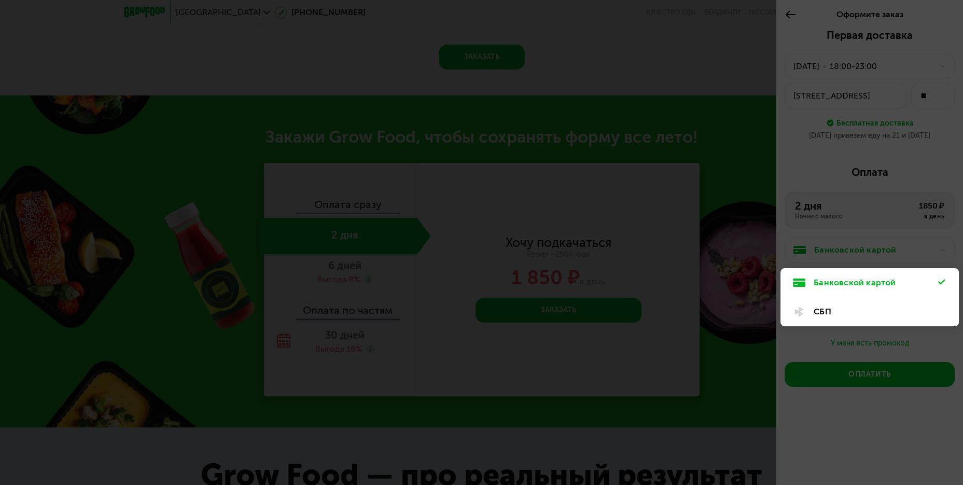
click at [892, 308] on div "СБП" at bounding box center [875, 311] width 124 height 12
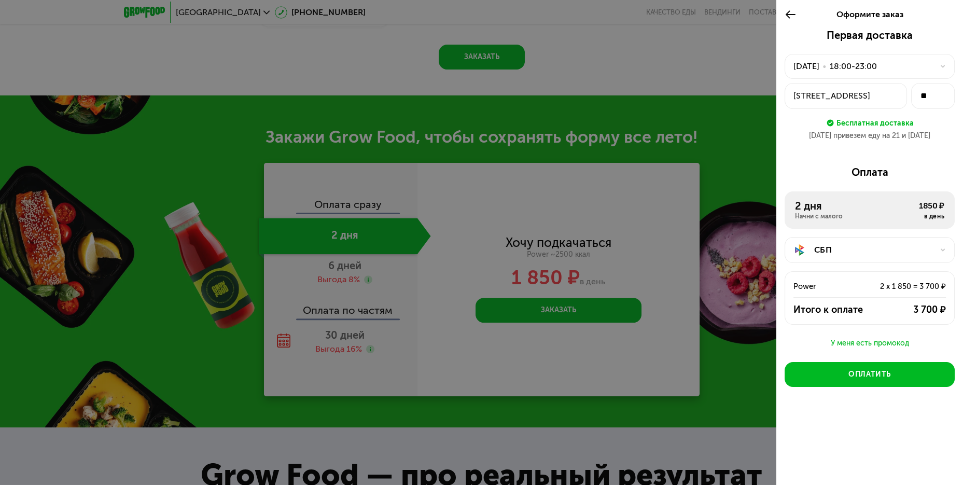
click at [774, 316] on div at bounding box center [481, 242] width 963 height 485
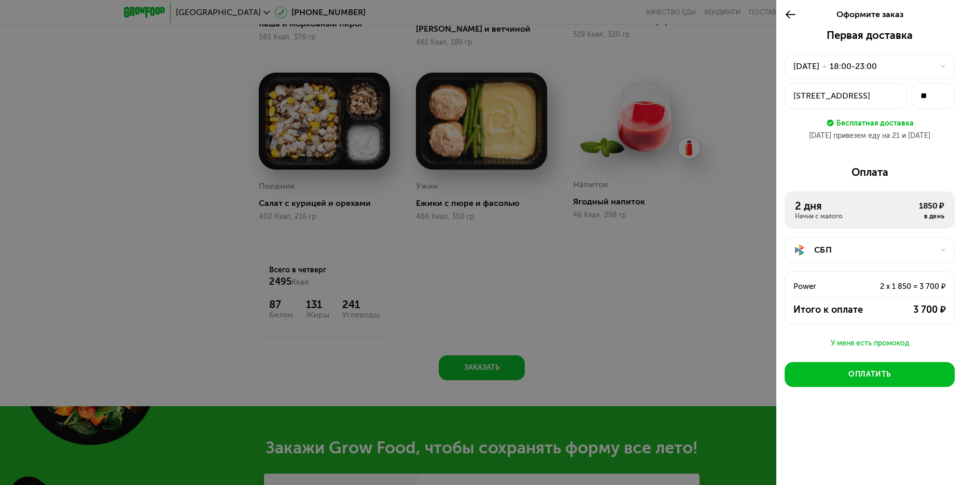
click at [688, 280] on div at bounding box center [481, 242] width 963 height 485
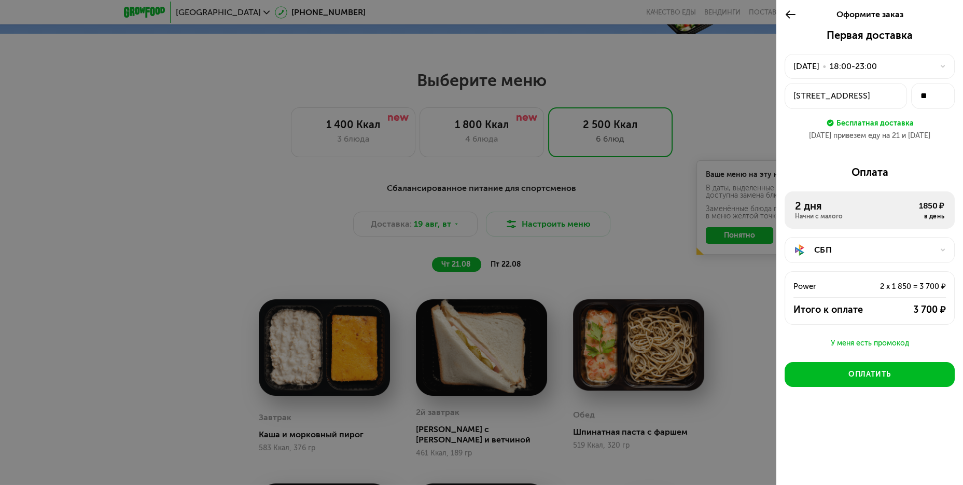
scroll to position [495, 0]
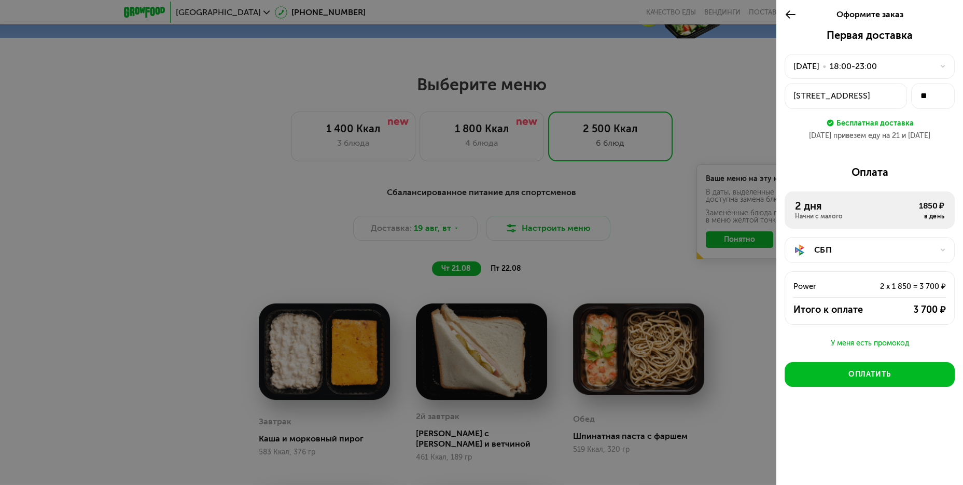
click at [617, 216] on div at bounding box center [481, 242] width 963 height 485
click at [906, 376] on button "Оплатить" at bounding box center [869, 374] width 170 height 25
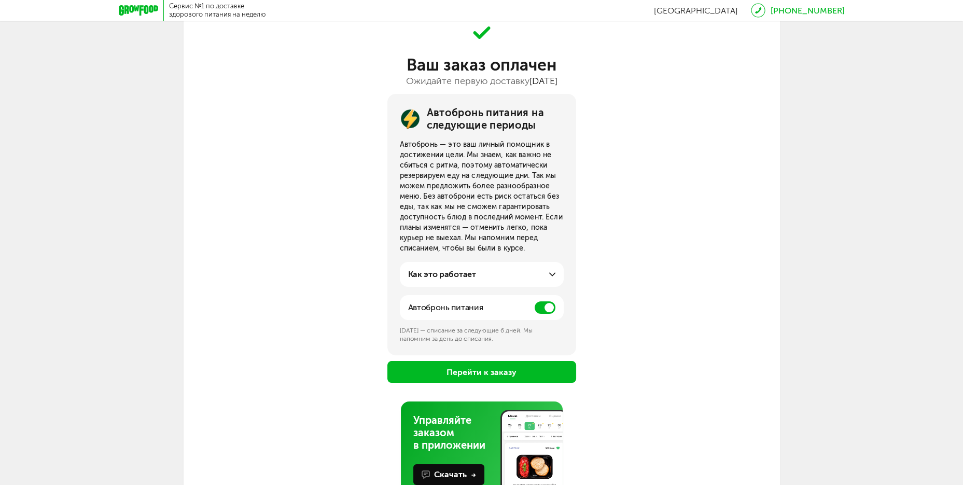
scroll to position [101, 0]
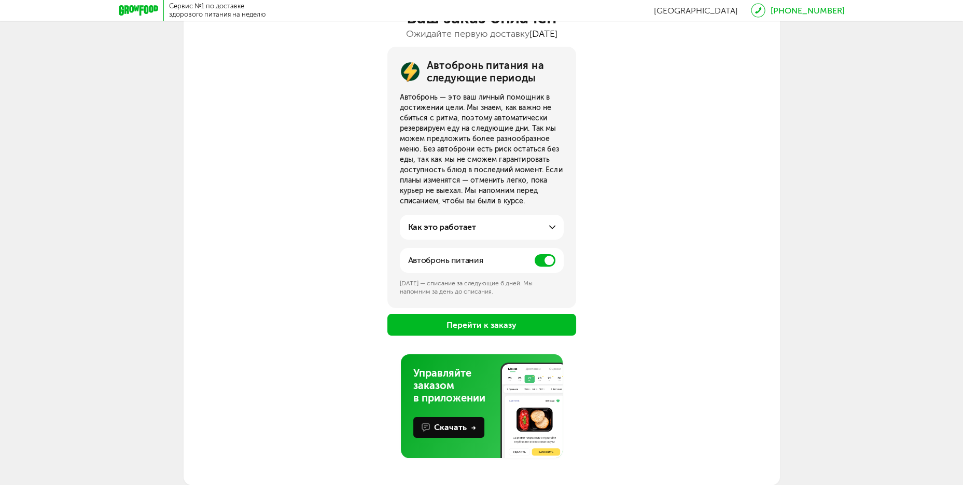
click at [524, 332] on button "Перейти к заказу" at bounding box center [481, 325] width 189 height 22
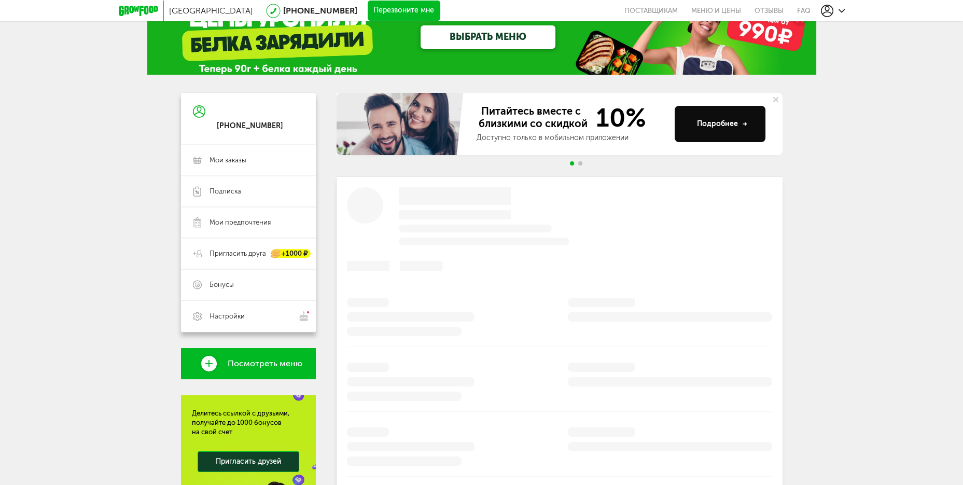
scroll to position [51, 0]
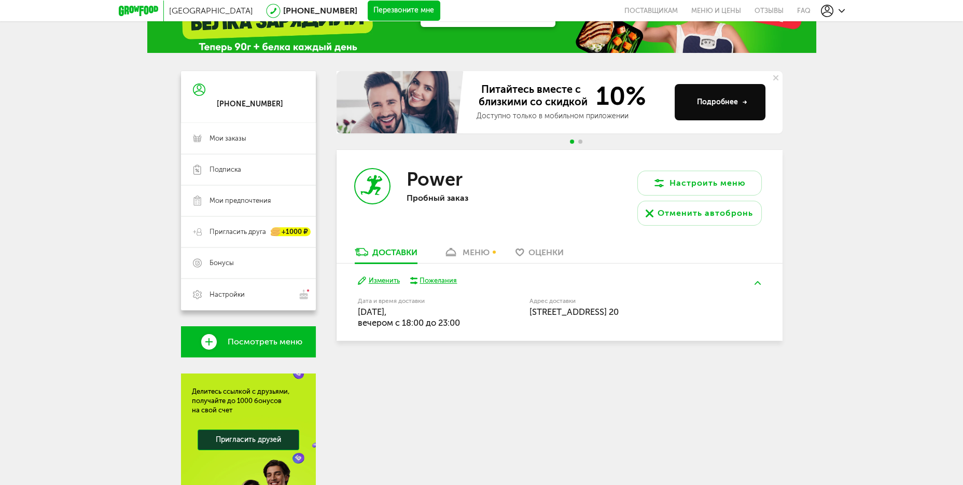
click at [478, 253] on div "меню" at bounding box center [475, 252] width 27 height 10
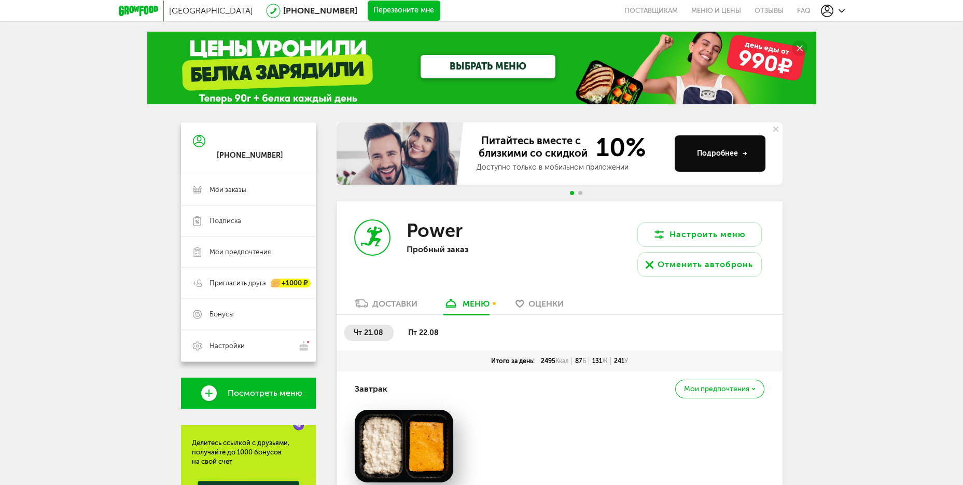
click at [432, 332] on span "пт 22.08" at bounding box center [423, 332] width 31 height 9
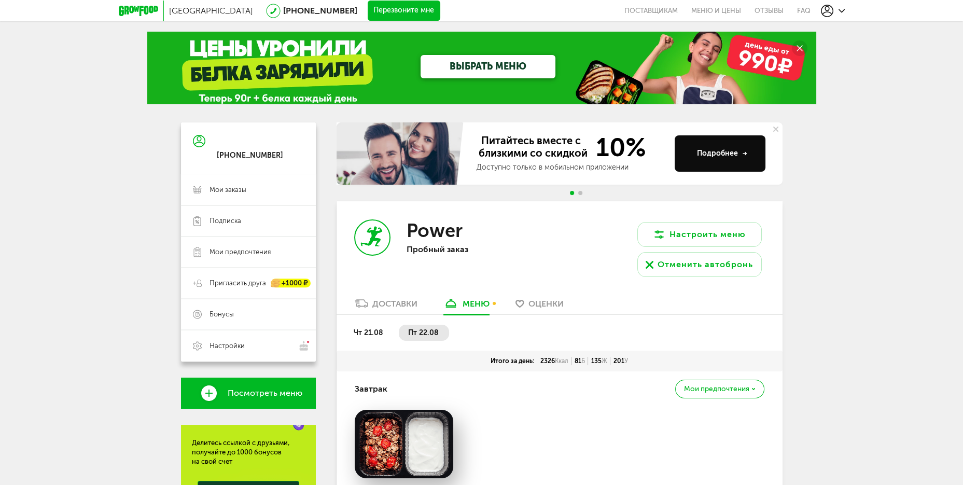
click at [538, 300] on span "Оценки" at bounding box center [545, 304] width 35 height 10
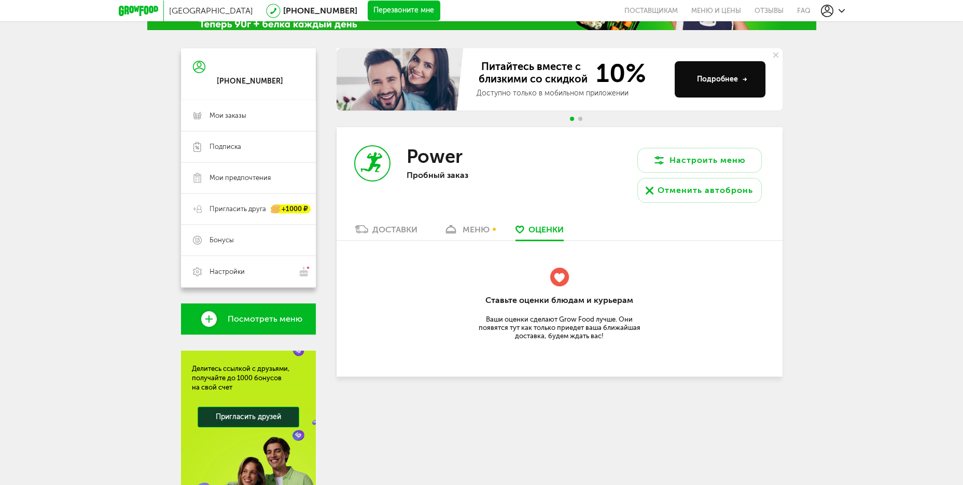
scroll to position [78, 0]
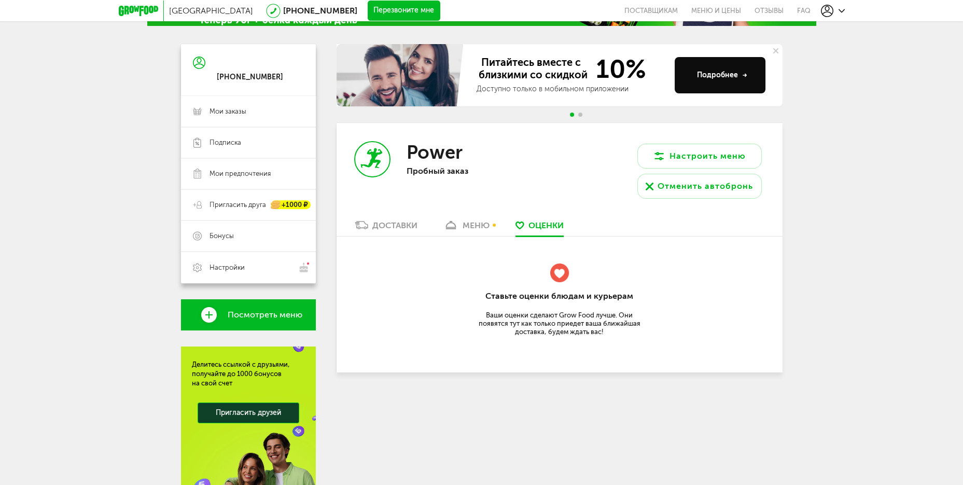
click at [450, 224] on icon at bounding box center [450, 225] width 15 height 9
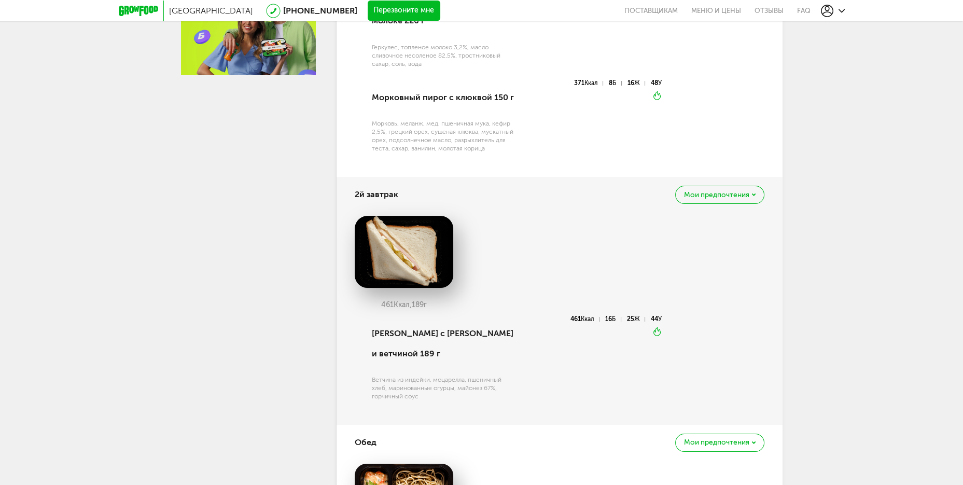
scroll to position [590, 0]
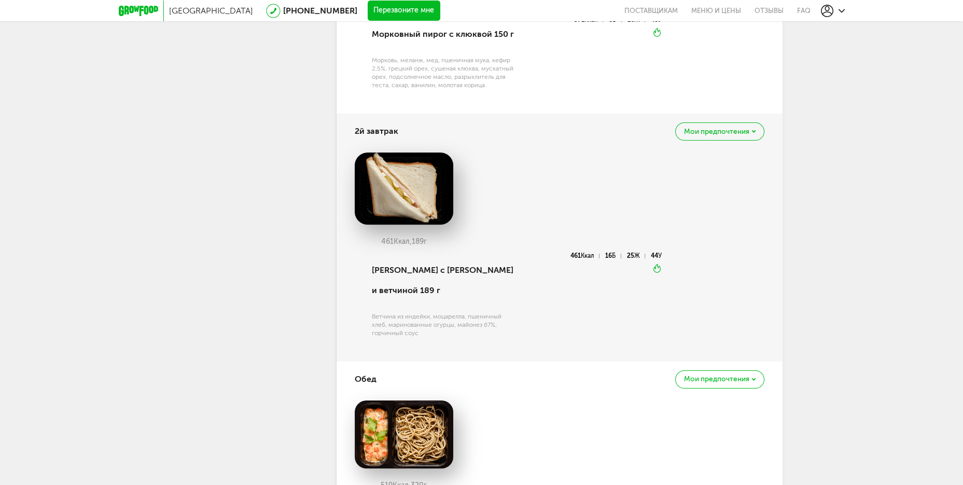
click at [427, 273] on div "[PERSON_NAME] с [PERSON_NAME] и ветчиной 189 г" at bounding box center [444, 279] width 144 height 55
click at [420, 312] on div "Ветчина из индейки, моцарелла, пшеничный хлеб, маринованные огурцы, майонез 67%…" at bounding box center [444, 324] width 144 height 25
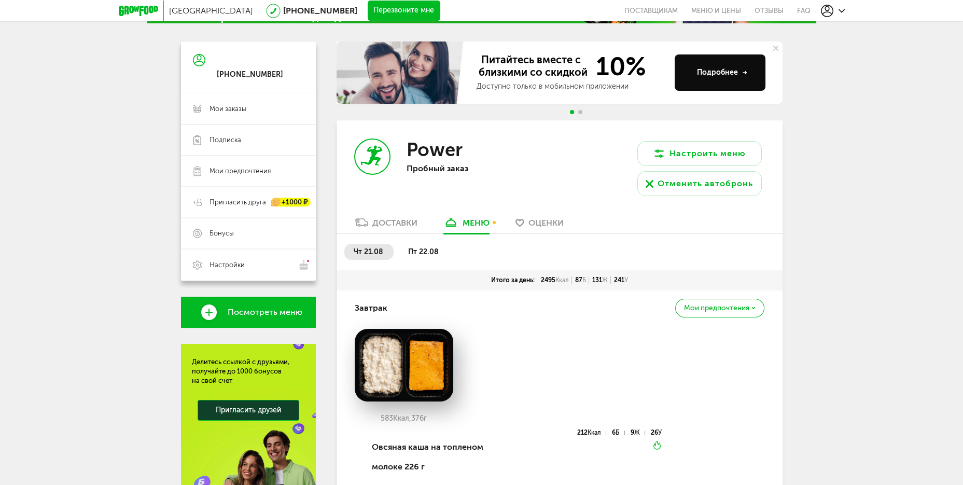
scroll to position [0, 0]
